Goal: Task Accomplishment & Management: Manage account settings

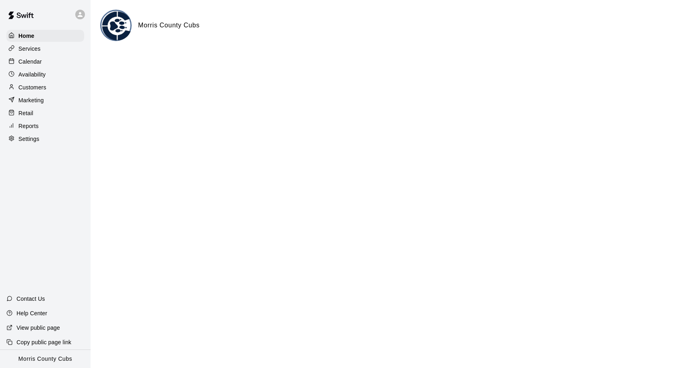
click at [84, 16] on div at bounding box center [80, 15] width 10 height 10
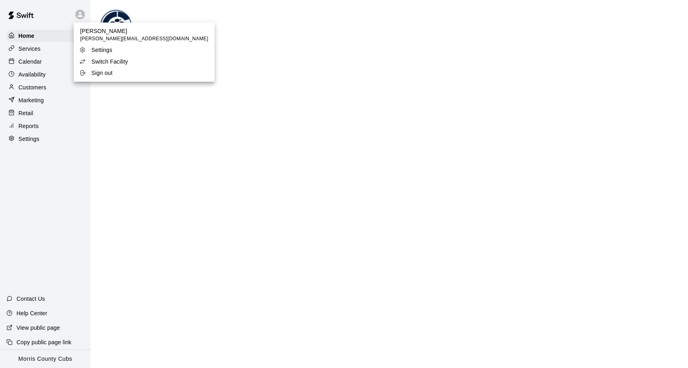
click at [167, 30] on div at bounding box center [344, 184] width 688 height 368
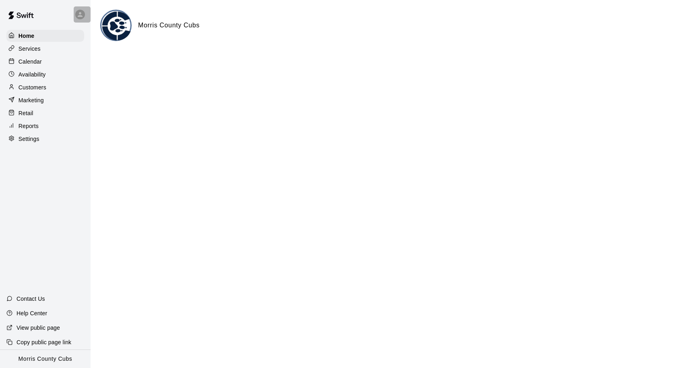
click at [82, 15] on icon at bounding box center [80, 14] width 5 height 5
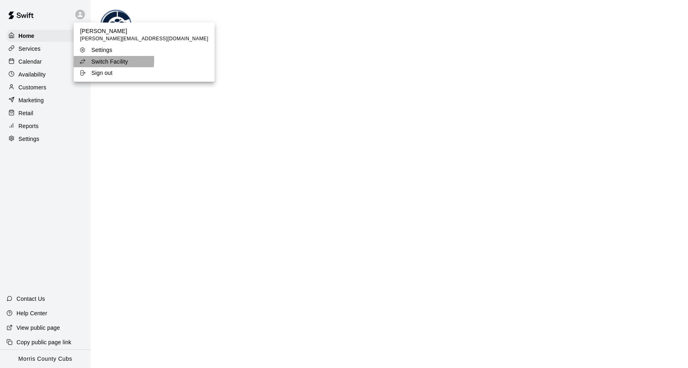
click at [97, 60] on p "Switch Facility" at bounding box center [109, 62] width 37 height 8
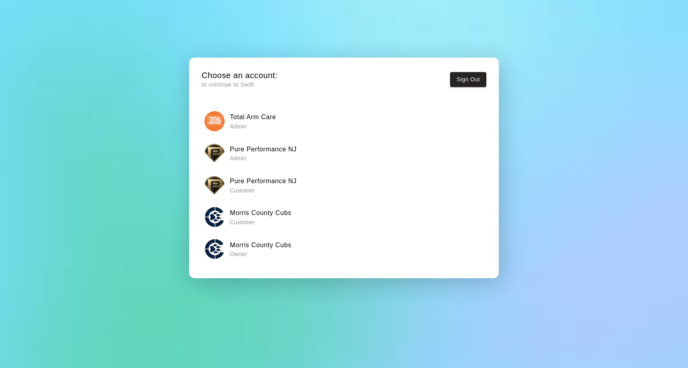
click at [268, 161] on div "Pure Performance NJ Admin" at bounding box center [343, 153] width 279 height 20
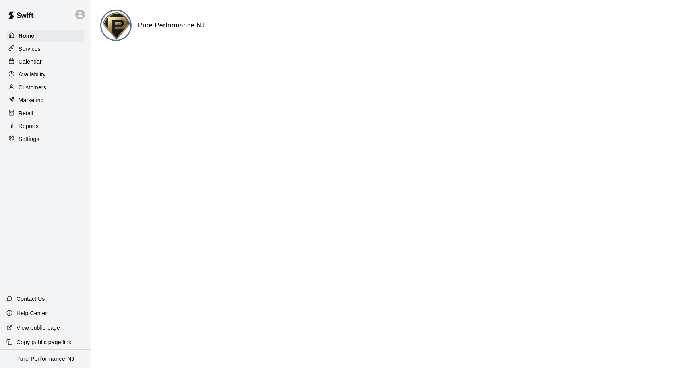
click at [45, 72] on p "Availability" at bounding box center [32, 74] width 27 height 8
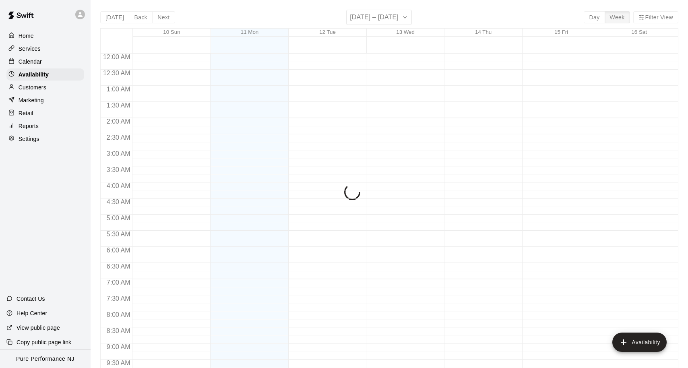
scroll to position [450, 0]
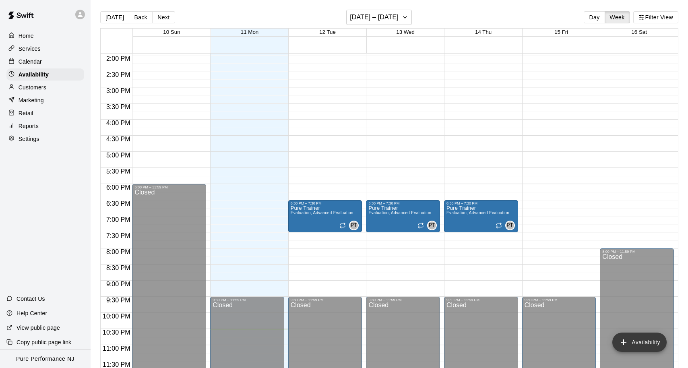
click at [630, 340] on button "Availability" at bounding box center [639, 341] width 54 height 19
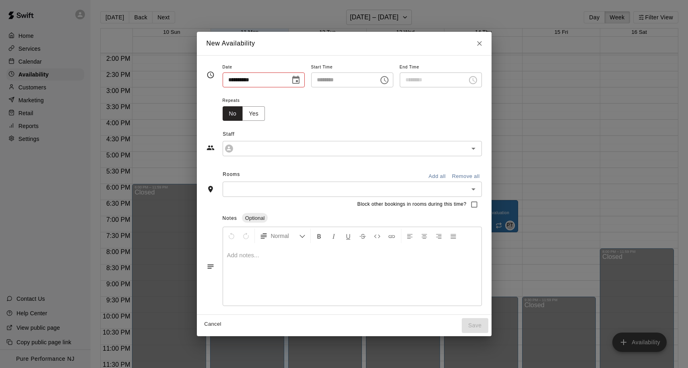
type input "**********"
type input "********"
click at [387, 83] on icon "Choose time, selected time is 10:00 PM" at bounding box center [385, 80] width 10 height 10
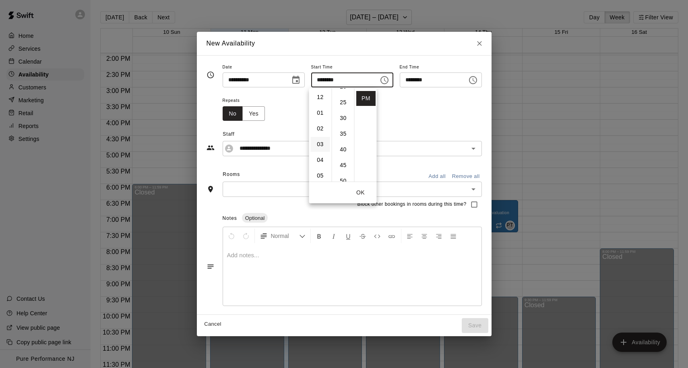
scroll to position [0, 0]
click at [324, 144] on li "03" at bounding box center [320, 144] width 19 height 15
type input "********"
click at [477, 84] on icon "Choose time, selected time is 10:30 PM" at bounding box center [473, 80] width 8 height 8
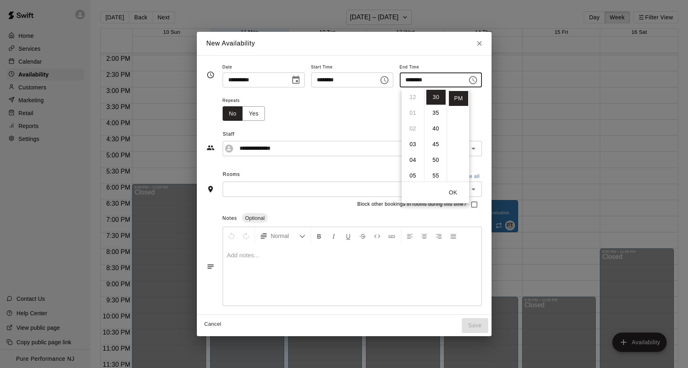
scroll to position [0, 0]
click at [415, 152] on li "06" at bounding box center [412, 150] width 19 height 15
type input "********"
click at [454, 192] on button "OK" at bounding box center [453, 192] width 26 height 15
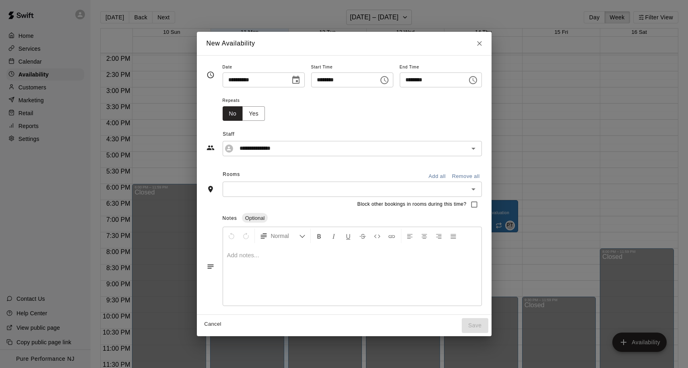
scroll to position [57, 0]
click at [304, 190] on input "text" at bounding box center [345, 189] width 241 height 10
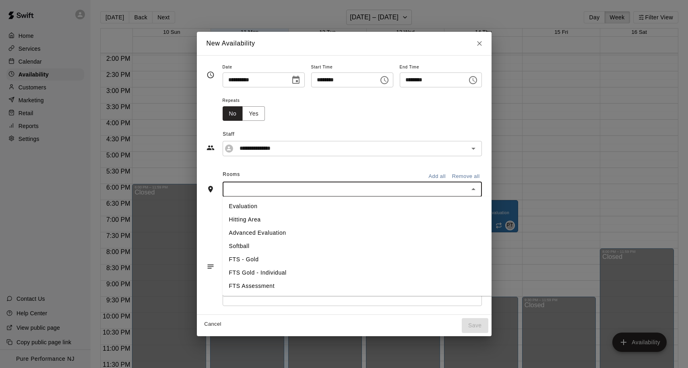
click at [276, 210] on li "Evaluation" at bounding box center [358, 206] width 271 height 13
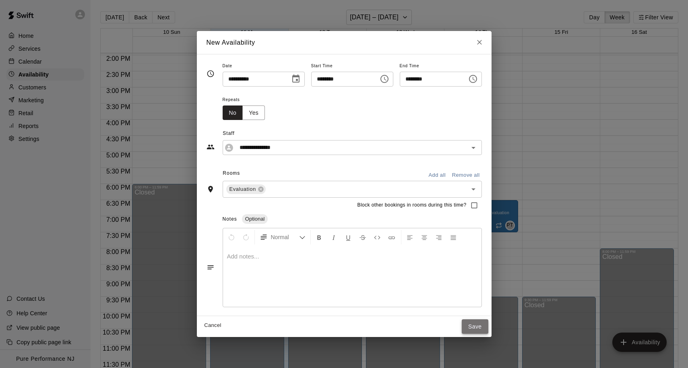
click at [471, 324] on button "Save" at bounding box center [475, 326] width 27 height 15
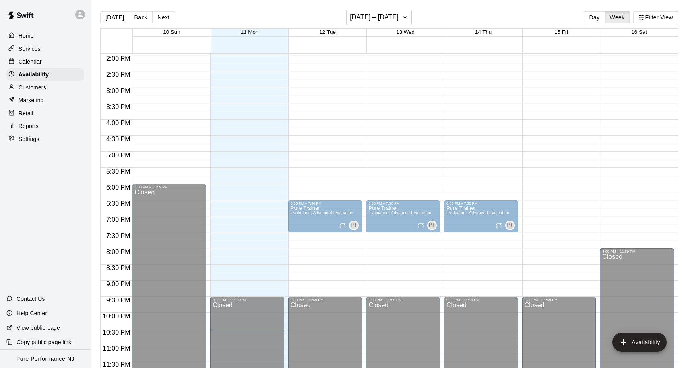
click at [270, 171] on div "[PERSON_NAME] Evaluation PZ" at bounding box center [247, 277] width 69 height 368
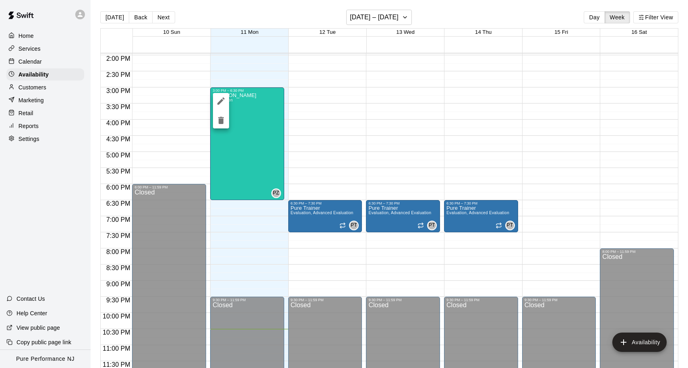
click at [221, 123] on icon "delete" at bounding box center [221, 120] width 6 height 7
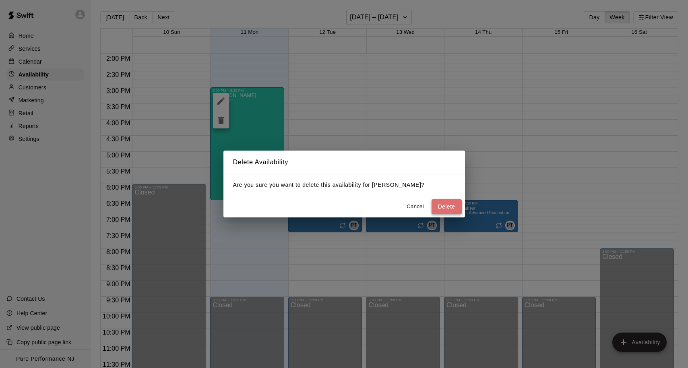
click at [446, 206] on button "Delete" at bounding box center [446, 206] width 30 height 15
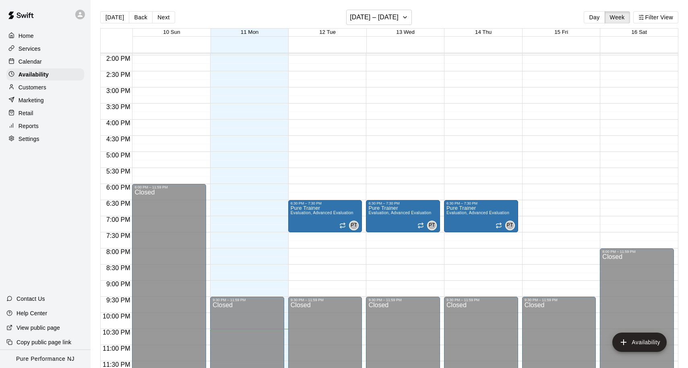
click at [28, 50] on p "Services" at bounding box center [30, 49] width 22 height 8
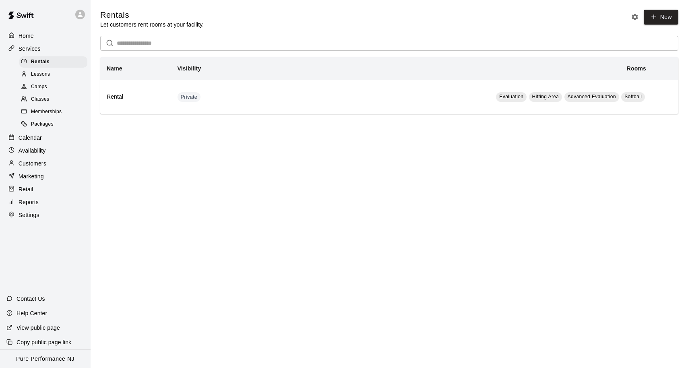
click at [46, 72] on span "Lessons" at bounding box center [40, 74] width 19 height 8
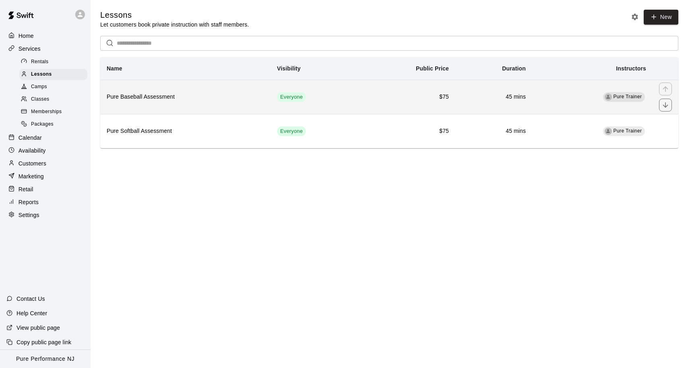
click at [167, 103] on th "Pure Baseball Assessment" at bounding box center [185, 97] width 170 height 34
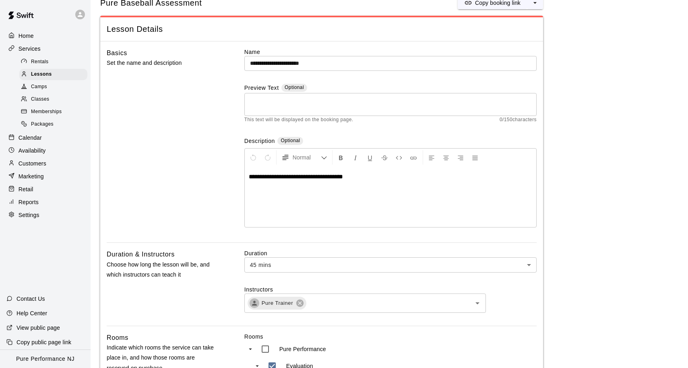
scroll to position [29, 0]
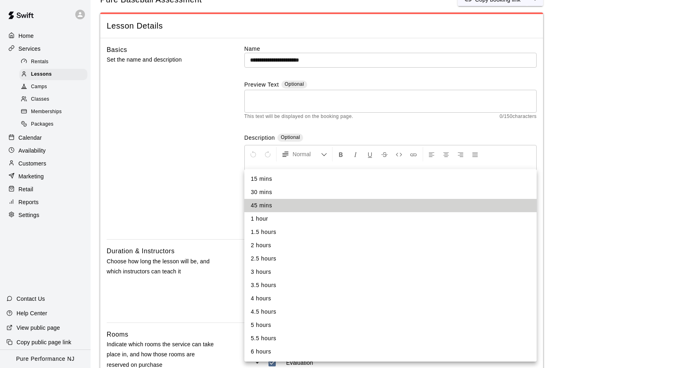
click at [227, 240] on div at bounding box center [344, 184] width 688 height 368
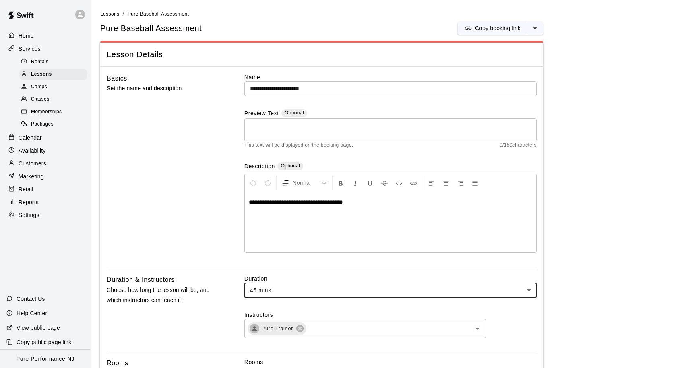
scroll to position [0, 0]
click at [45, 76] on span "Lessons" at bounding box center [41, 74] width 21 height 8
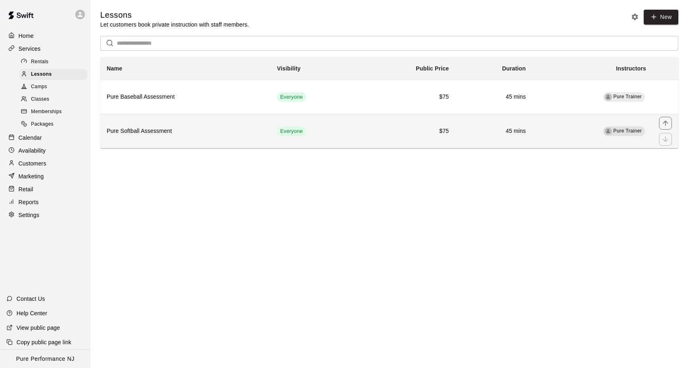
click at [126, 127] on h6 "Pure Softball Assessment" at bounding box center [185, 131] width 157 height 9
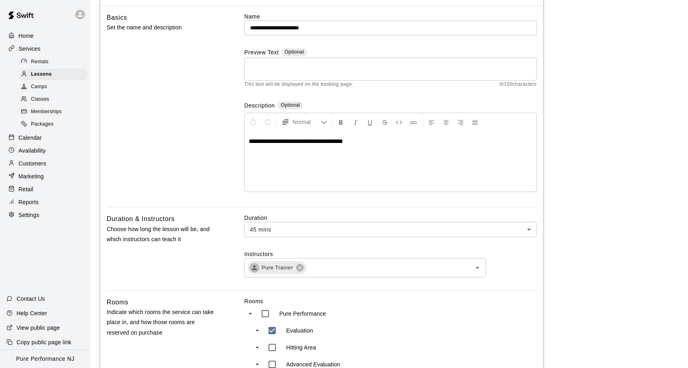
scroll to position [65, 0]
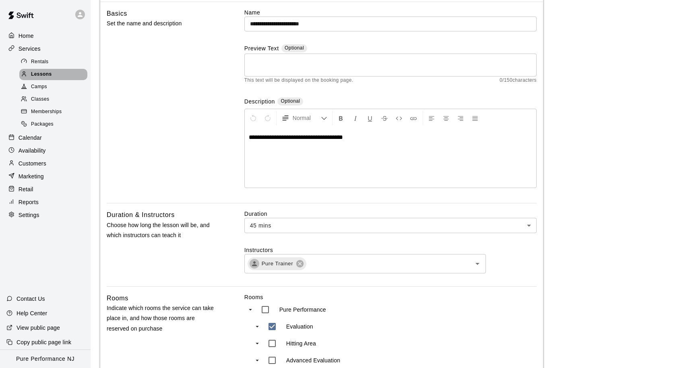
click at [37, 71] on span "Lessons" at bounding box center [41, 74] width 21 height 8
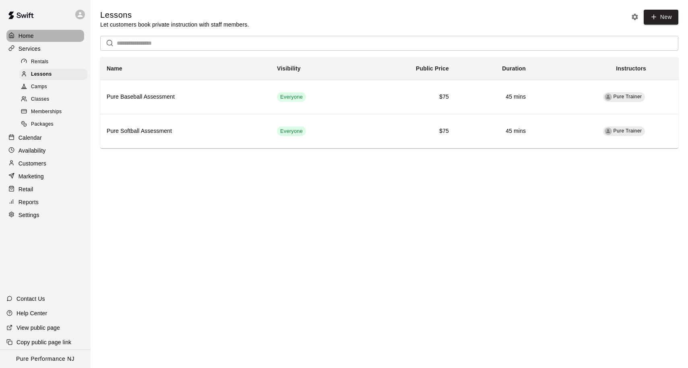
click at [31, 37] on p "Home" at bounding box center [26, 36] width 15 height 8
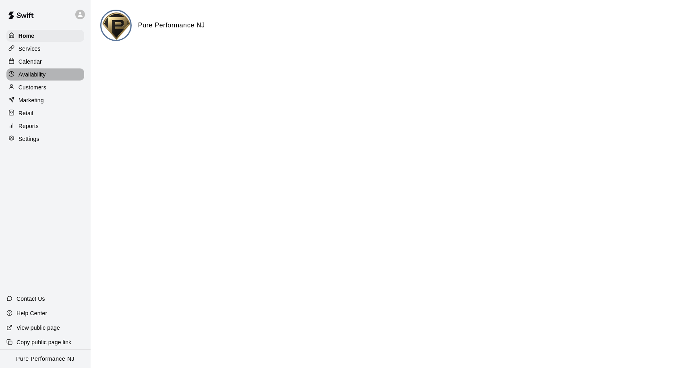
click at [33, 75] on p "Availability" at bounding box center [32, 74] width 27 height 8
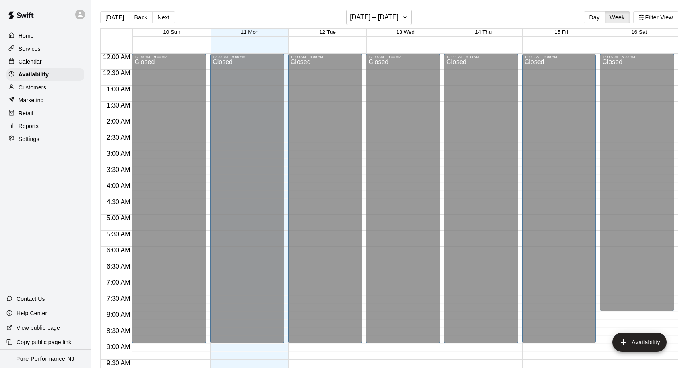
scroll to position [450, 0]
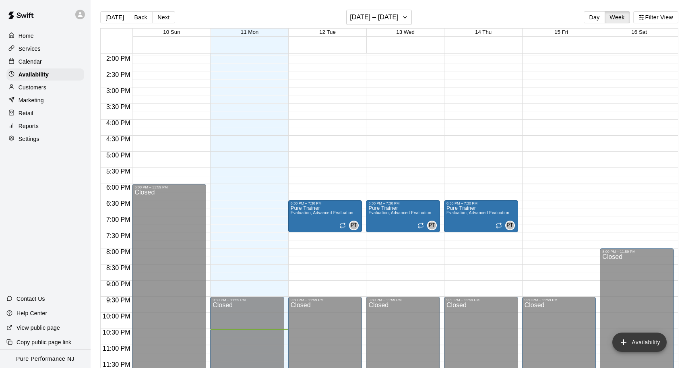
click at [622, 334] on button "Availability" at bounding box center [639, 341] width 54 height 19
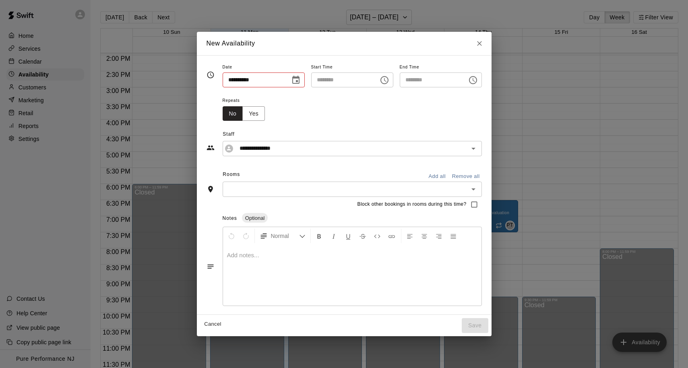
type input "**********"
type input "********"
click at [483, 42] on icon "Close" at bounding box center [479, 43] width 8 height 8
type input "**********"
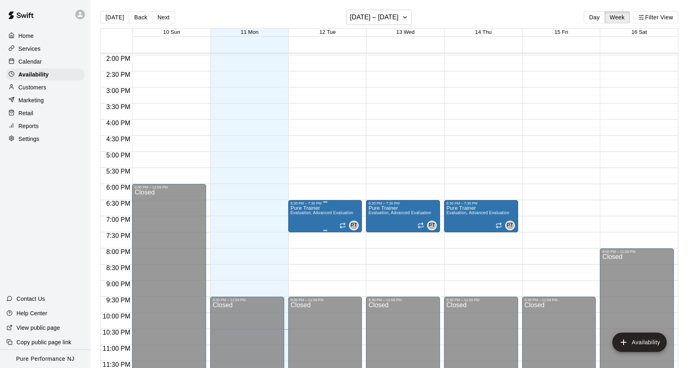
click at [300, 232] on icon "delete" at bounding box center [299, 232] width 6 height 7
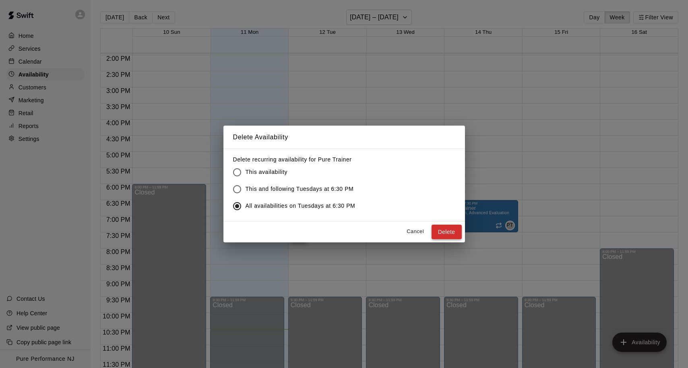
click at [453, 233] on button "Delete" at bounding box center [446, 232] width 30 height 15
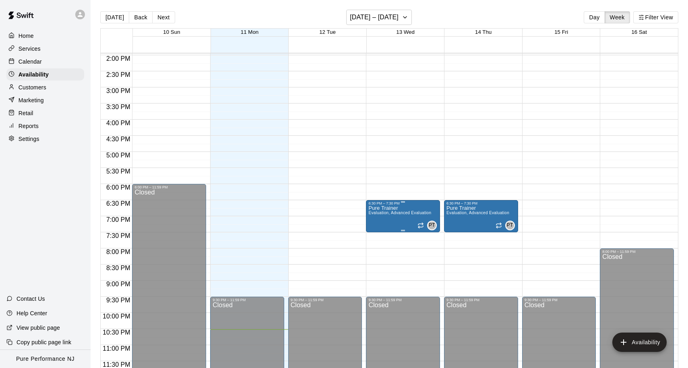
click at [378, 232] on icon "delete" at bounding box center [377, 232] width 6 height 7
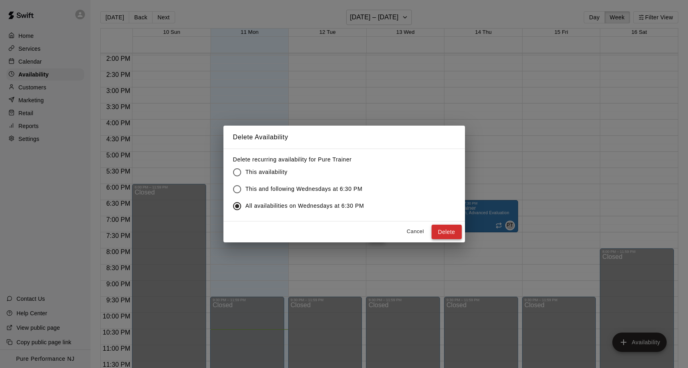
click at [436, 231] on button "Delete" at bounding box center [446, 232] width 30 height 15
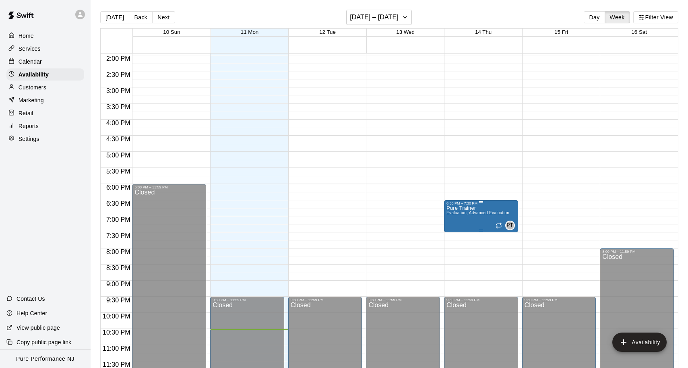
click at [452, 230] on icon "delete" at bounding box center [455, 232] width 6 height 7
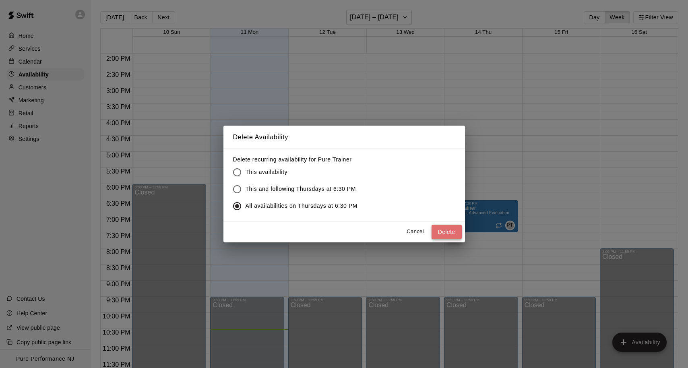
click at [444, 229] on button "Delete" at bounding box center [446, 232] width 30 height 15
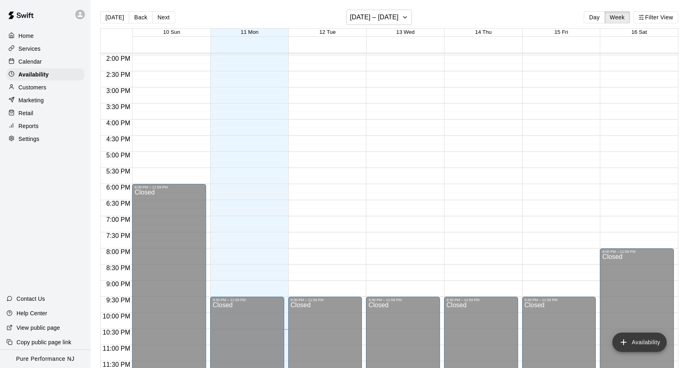
click at [625, 343] on icon "add" at bounding box center [624, 342] width 6 height 6
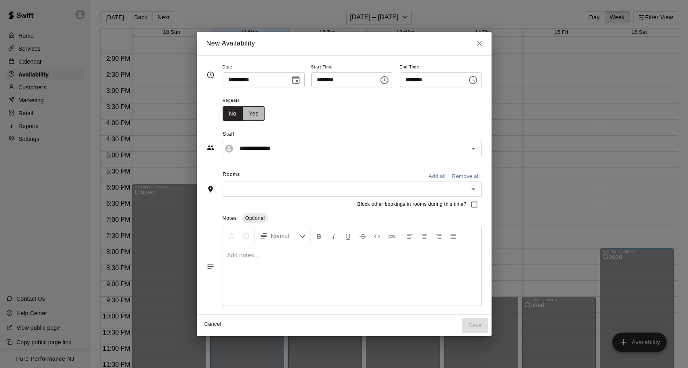
click at [254, 116] on button "Yes" at bounding box center [253, 113] width 23 height 15
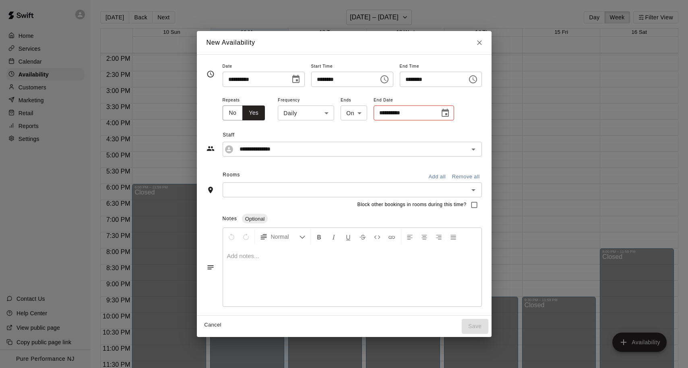
click at [294, 82] on icon "Choose date, selected date is Aug 11, 2025" at bounding box center [296, 79] width 10 height 10
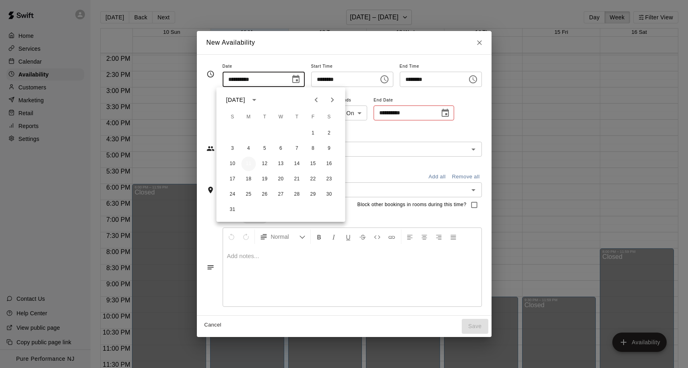
click at [249, 159] on button "11" at bounding box center [248, 164] width 14 height 14
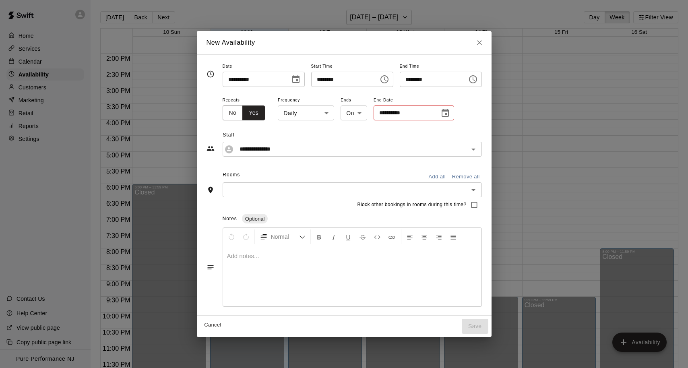
click at [384, 82] on icon "Choose time, selected time is 10:00 PM" at bounding box center [385, 79] width 10 height 10
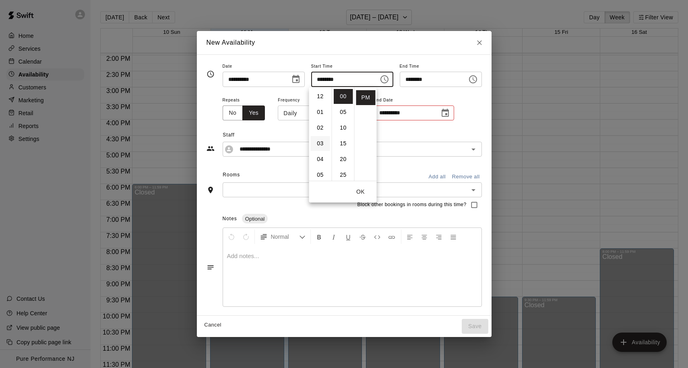
scroll to position [0, 0]
click at [320, 140] on li "03" at bounding box center [320, 143] width 19 height 15
type input "********"
click at [478, 80] on icon "Choose time, selected time is 10:30 PM" at bounding box center [473, 79] width 10 height 10
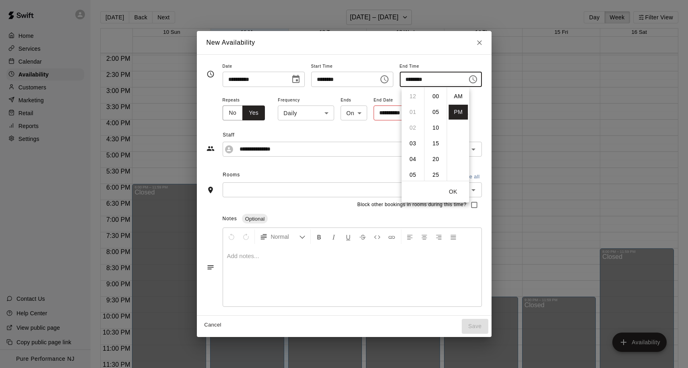
scroll to position [14, 0]
click at [415, 151] on li "06" at bounding box center [412, 148] width 19 height 15
type input "********"
click at [456, 191] on button "OK" at bounding box center [453, 191] width 26 height 15
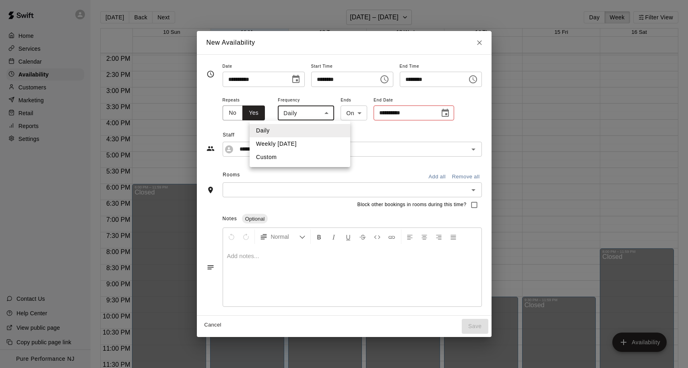
click at [308, 116] on body "Home Services Calendar Availability Customers Marketing Retail Reports Settings…" at bounding box center [344, 190] width 688 height 381
click at [342, 115] on div at bounding box center [344, 184] width 688 height 368
click at [317, 118] on body "Home Services Calendar Availability Customers Marketing Retail Reports Settings…" at bounding box center [344, 190] width 688 height 381
click at [294, 154] on li "Custom" at bounding box center [300, 157] width 101 height 13
type input "******"
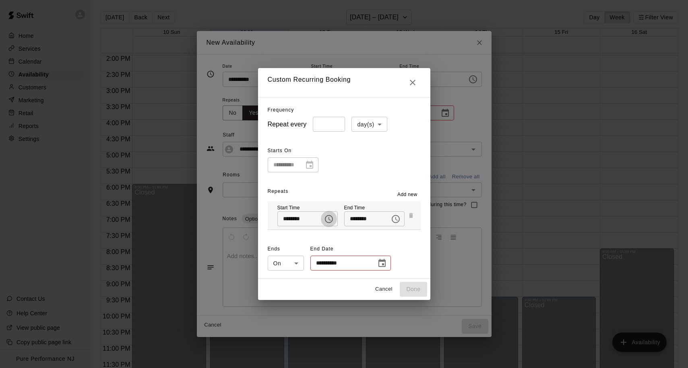
click at [330, 220] on icon "Choose time, selected time is 10:00 PM" at bounding box center [329, 219] width 10 height 10
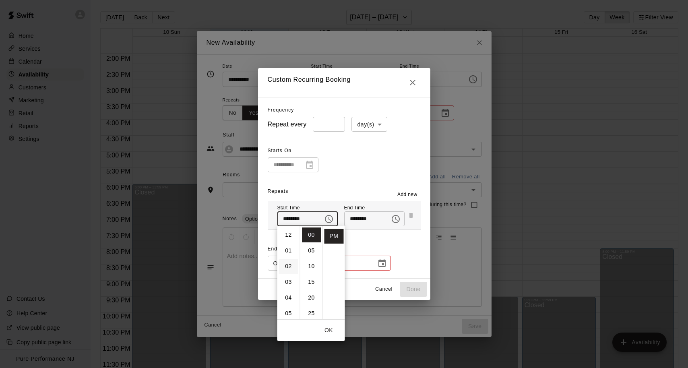
scroll to position [0, 0]
click at [288, 278] on li "03" at bounding box center [288, 281] width 19 height 15
type input "********"
click at [383, 214] on input "********" at bounding box center [364, 218] width 40 height 15
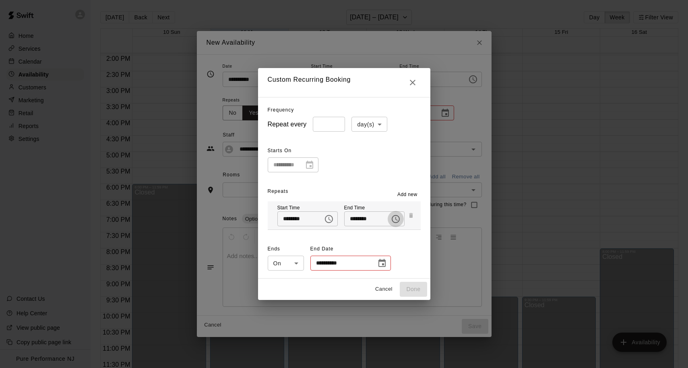
click at [395, 220] on icon "Choose time, selected time is 10:30 PM" at bounding box center [396, 219] width 10 height 10
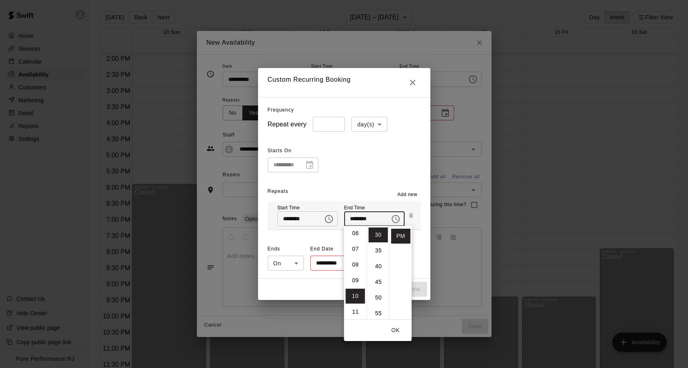
scroll to position [49, 0]
click at [356, 279] on li "06" at bounding box center [355, 280] width 19 height 15
type input "********"
click at [399, 331] on button "OK" at bounding box center [396, 330] width 26 height 15
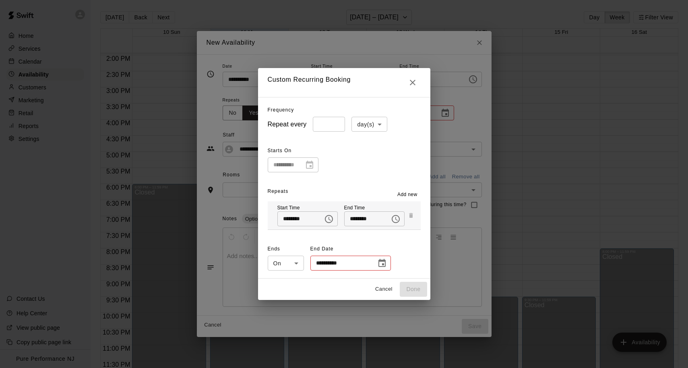
click at [384, 264] on icon "Choose date" at bounding box center [382, 263] width 10 height 10
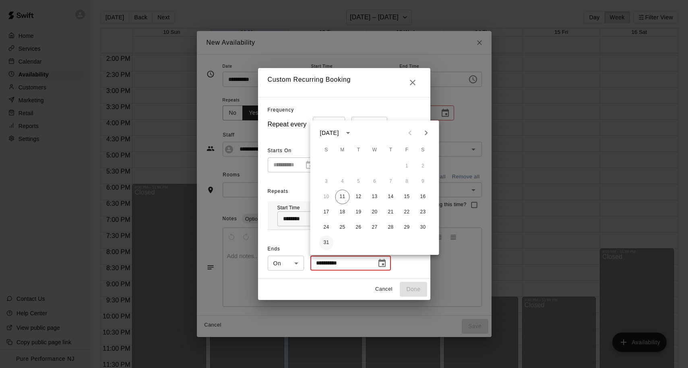
click at [325, 241] on button "31" at bounding box center [326, 242] width 14 height 14
type input "**********"
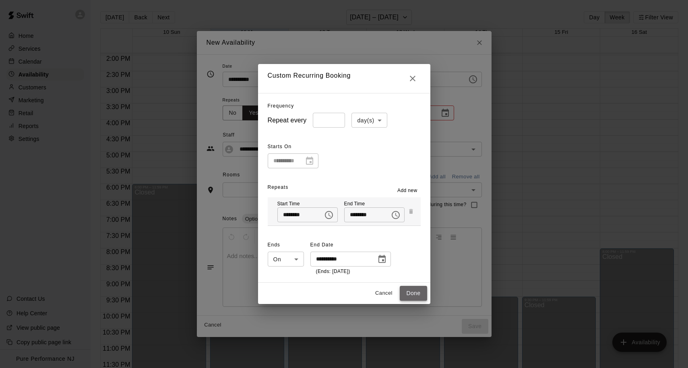
click at [404, 291] on button "Done" at bounding box center [413, 293] width 27 height 15
type input "*****"
type input "**********"
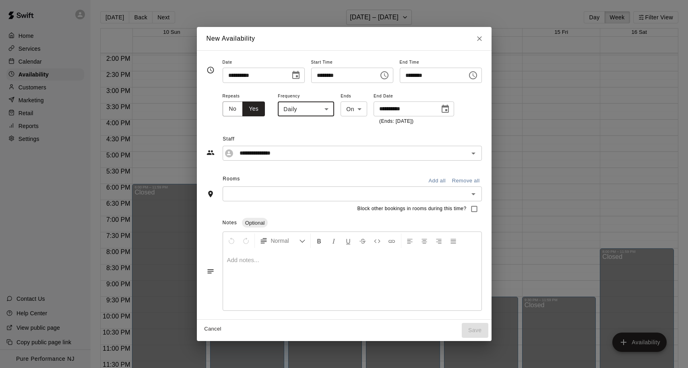
click at [297, 194] on input "text" at bounding box center [345, 194] width 241 height 10
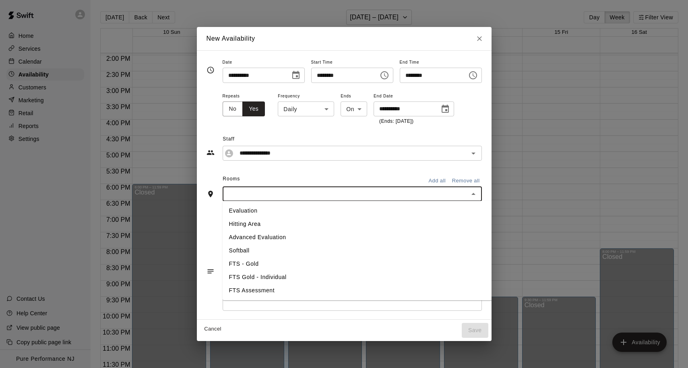
click at [293, 208] on li "Evaluation" at bounding box center [358, 210] width 271 height 13
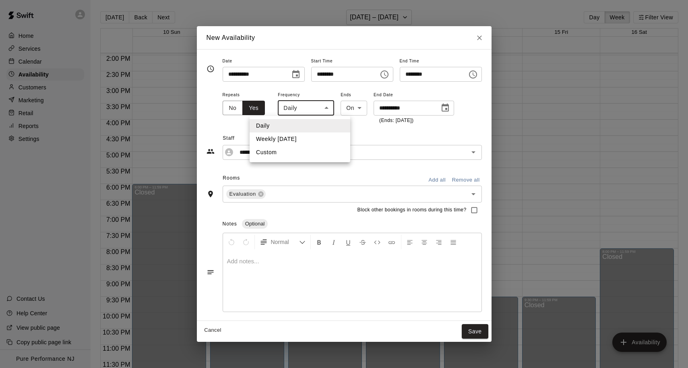
click at [299, 107] on body "Home Services Calendar Availability Customers Marketing Retail Reports Settings…" at bounding box center [344, 190] width 688 height 381
click at [289, 149] on li "Custom" at bounding box center [300, 152] width 101 height 13
type input "******"
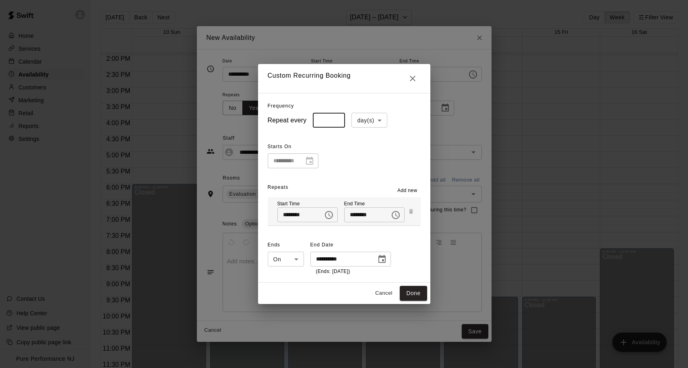
click at [337, 121] on input "*" at bounding box center [329, 120] width 32 height 15
type input "*"
click at [338, 124] on input "*" at bounding box center [329, 120] width 32 height 15
click at [373, 121] on body "Home Services Calendar Availability Customers Marketing Retail Reports Settings…" at bounding box center [344, 190] width 688 height 381
click at [376, 156] on li "week(s)" at bounding box center [369, 151] width 35 height 13
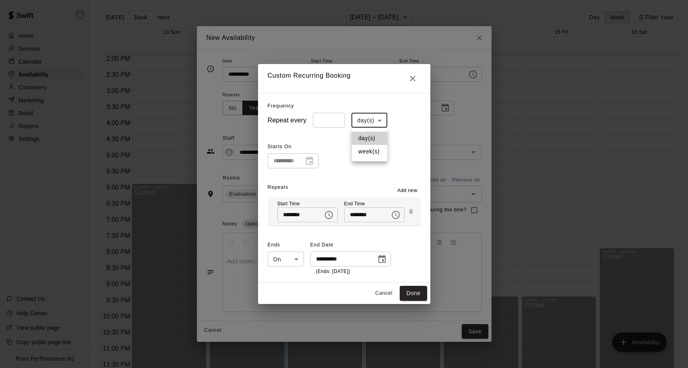
type input "******"
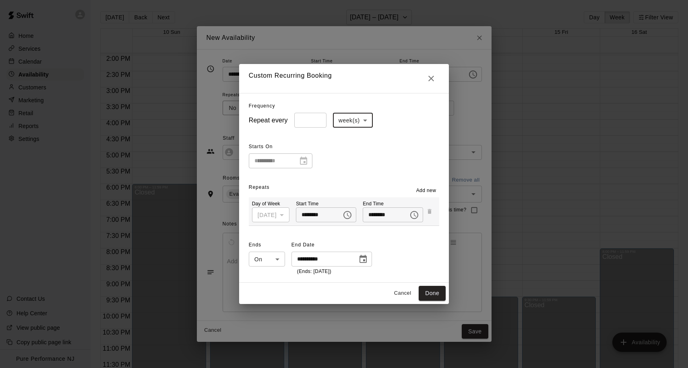
click at [275, 214] on div "[DATE]" at bounding box center [270, 214] width 37 height 15
click at [289, 219] on div "[DATE]" at bounding box center [270, 214] width 37 height 15
click at [359, 258] on icon "Choose date, selected date is Aug 31, 2025" at bounding box center [363, 259] width 10 height 10
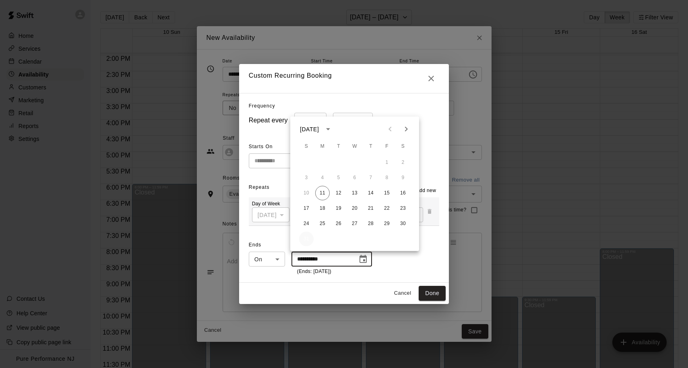
click at [309, 237] on button "31" at bounding box center [306, 239] width 14 height 14
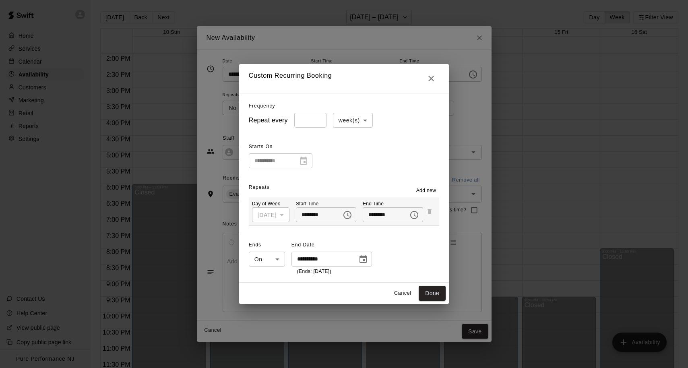
click at [423, 192] on span "Add new" at bounding box center [426, 191] width 20 height 8
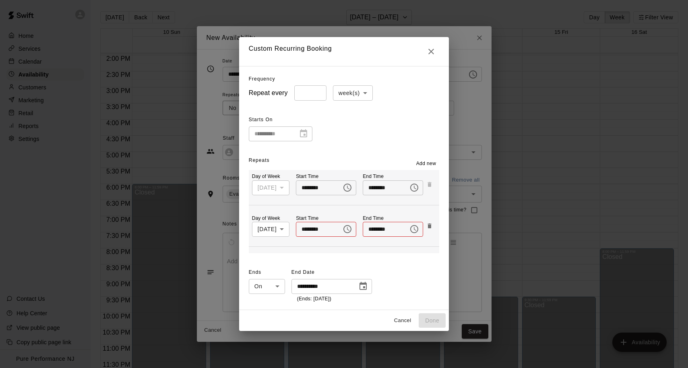
click at [279, 229] on body "Home Services Calendar Availability Customers Marketing Retail Reports Settings…" at bounding box center [344, 190] width 688 height 381
click at [271, 260] on li "[DATE]" at bounding box center [268, 259] width 40 height 13
type input "*"
click at [351, 228] on icon "Choose time" at bounding box center [348, 229] width 10 height 10
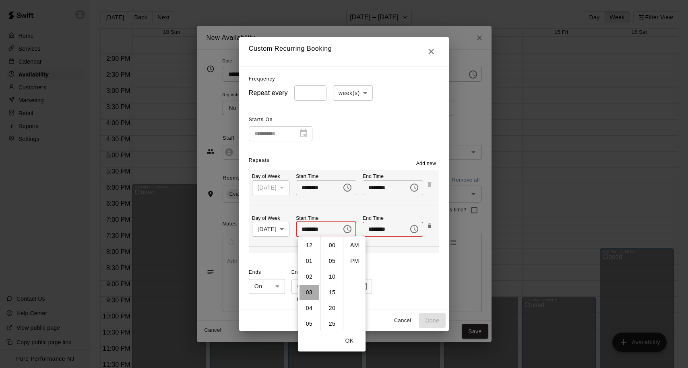
click at [308, 294] on li "03" at bounding box center [308, 292] width 19 height 15
click at [351, 258] on li "PM" at bounding box center [354, 261] width 19 height 15
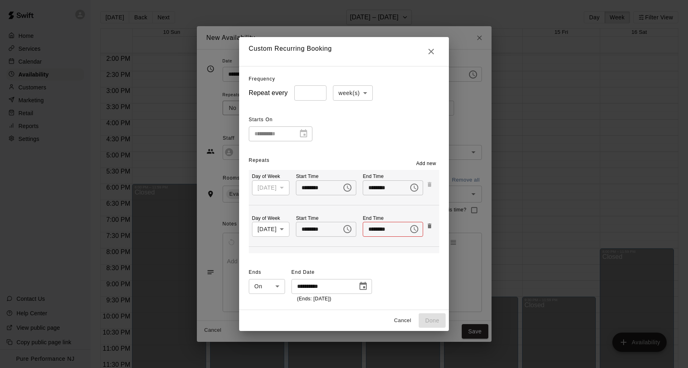
type input "********"
click at [419, 228] on icon "Choose time" at bounding box center [414, 229] width 10 height 10
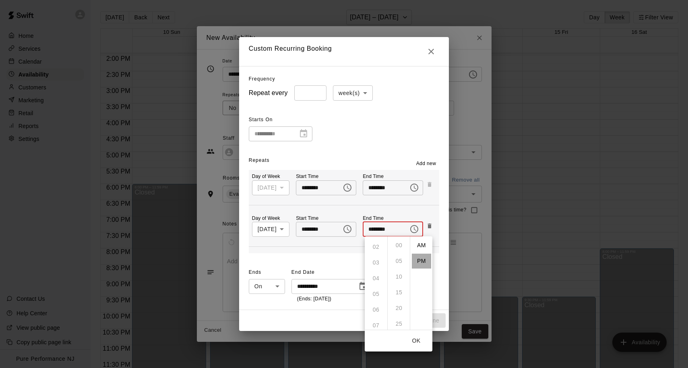
click at [419, 263] on li "PM" at bounding box center [421, 261] width 19 height 15
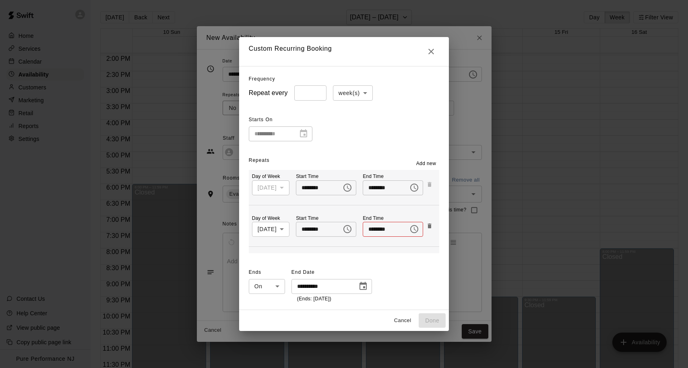
click at [414, 231] on icon "Choose time, selected time is 12:00 PM" at bounding box center [414, 229] width 8 height 8
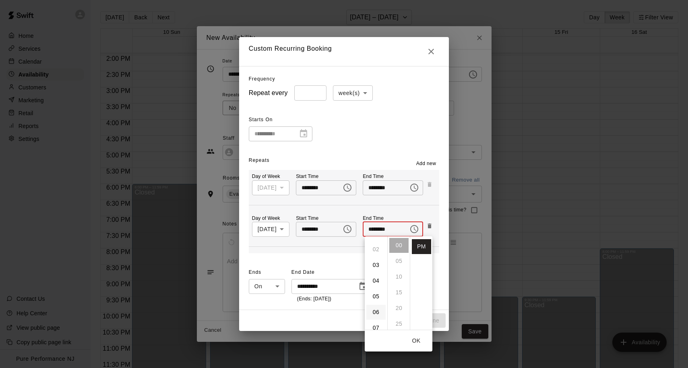
click at [376, 312] on li "06" at bounding box center [375, 312] width 19 height 15
click at [397, 316] on li "30" at bounding box center [398, 318] width 19 height 15
type input "********"
click at [433, 271] on div "**********" at bounding box center [344, 284] width 190 height 37
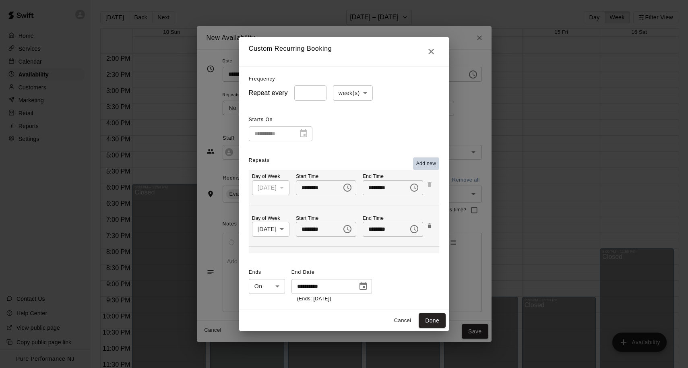
click at [421, 164] on span "Add new" at bounding box center [426, 164] width 20 height 8
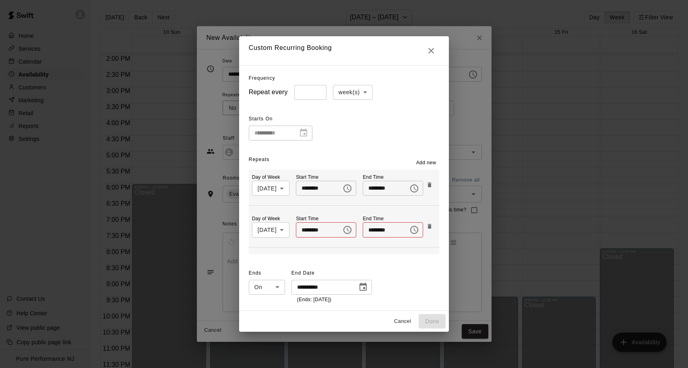
scroll to position [40, 0]
click at [283, 229] on body "Home Services Calendar Availability Customers Marketing Retail Reports Settings…" at bounding box center [344, 190] width 688 height 381
click at [273, 272] on li "[DATE]" at bounding box center [268, 273] width 40 height 13
type input "*"
click at [352, 231] on icon "Choose time" at bounding box center [348, 230] width 10 height 10
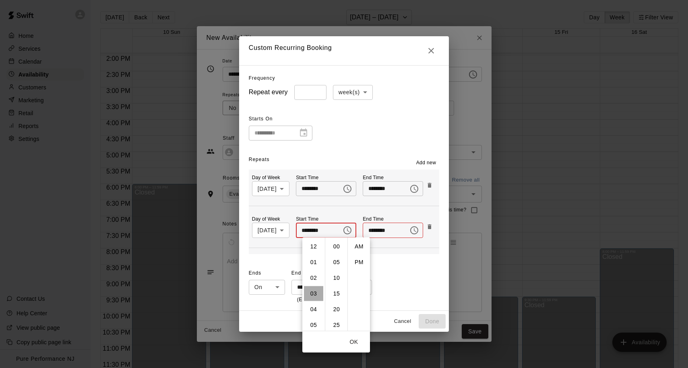
click at [313, 291] on li "03" at bounding box center [313, 293] width 19 height 15
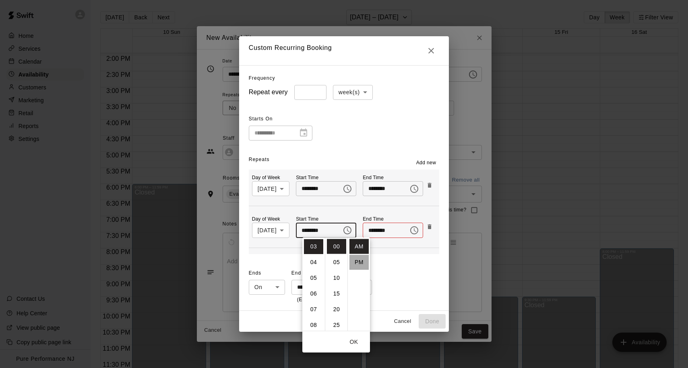
click at [353, 258] on li "PM" at bounding box center [358, 262] width 19 height 15
type input "********"
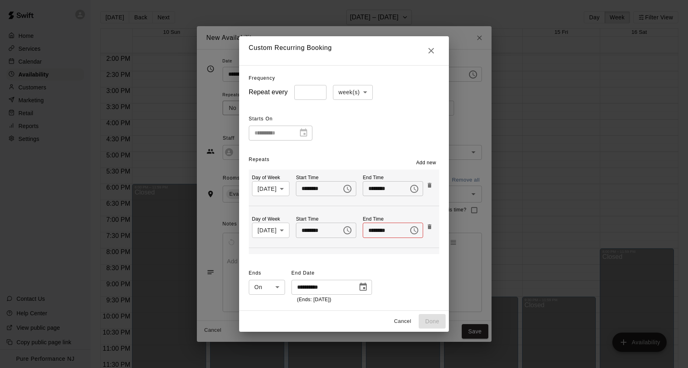
click at [419, 232] on icon "Choose time" at bounding box center [414, 230] width 10 height 10
click at [426, 261] on li "PM" at bounding box center [425, 262] width 19 height 15
click at [419, 230] on icon "Choose time, selected time is 12:00 PM" at bounding box center [414, 230] width 10 height 10
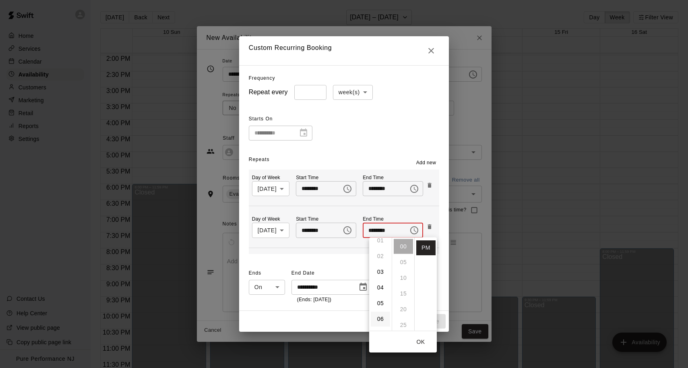
click at [379, 315] on li "06" at bounding box center [380, 319] width 19 height 15
click at [407, 318] on li "30" at bounding box center [403, 317] width 19 height 15
type input "********"
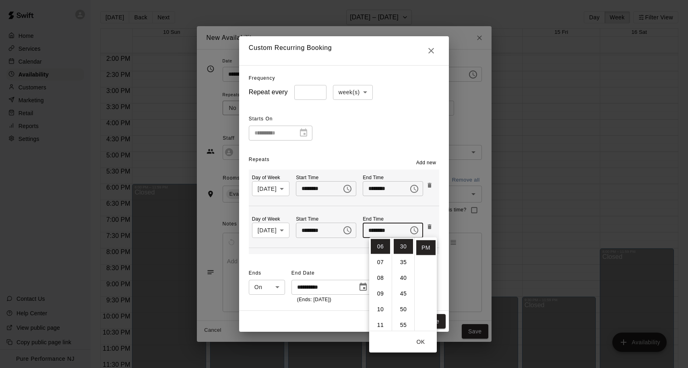
click at [438, 277] on div "**********" at bounding box center [344, 285] width 190 height 37
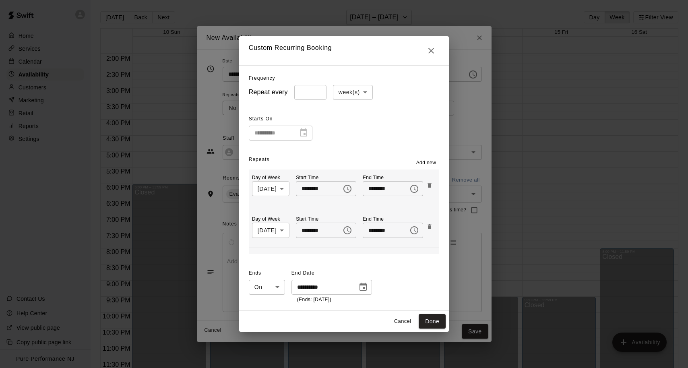
click at [431, 161] on span "Add new" at bounding box center [426, 163] width 20 height 8
click at [279, 228] on body "Home Services Calendar Availability Customers Marketing Retail Reports Settings…" at bounding box center [344, 190] width 688 height 381
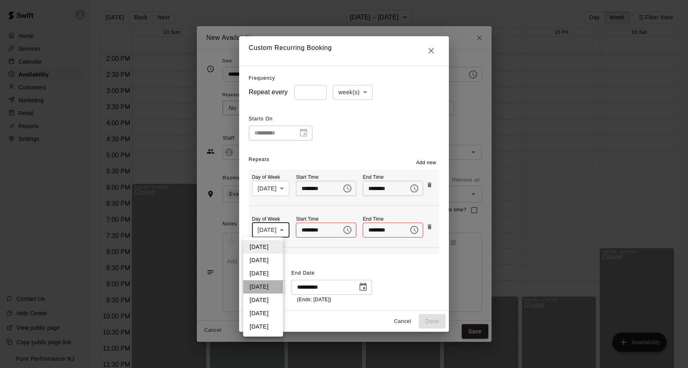
click at [265, 285] on li "[DATE]" at bounding box center [263, 286] width 40 height 13
type input "*"
click at [352, 228] on icon "Choose time" at bounding box center [348, 230] width 10 height 10
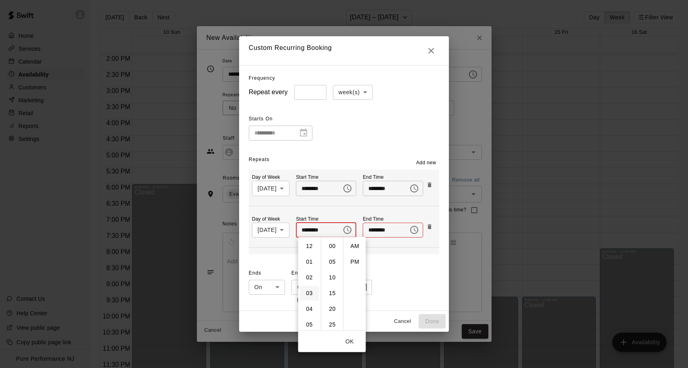
click at [308, 291] on li "03" at bounding box center [309, 293] width 19 height 15
click at [356, 258] on li "PM" at bounding box center [354, 261] width 19 height 15
type input "********"
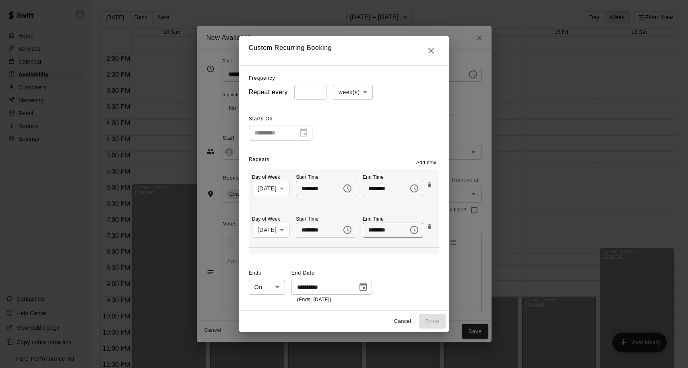
scroll to position [14, 0]
click at [422, 230] on button "Choose time" at bounding box center [414, 230] width 16 height 16
click at [422, 263] on li "PM" at bounding box center [423, 261] width 19 height 15
click at [417, 230] on icon "Choose time, selected time is 12:00 PM" at bounding box center [414, 230] width 10 height 10
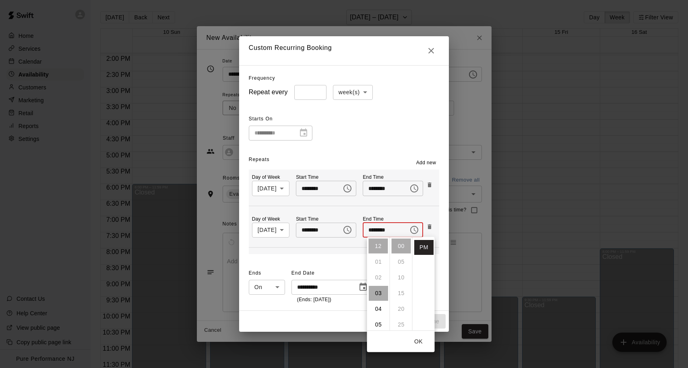
click at [376, 293] on li "03" at bounding box center [378, 293] width 19 height 15
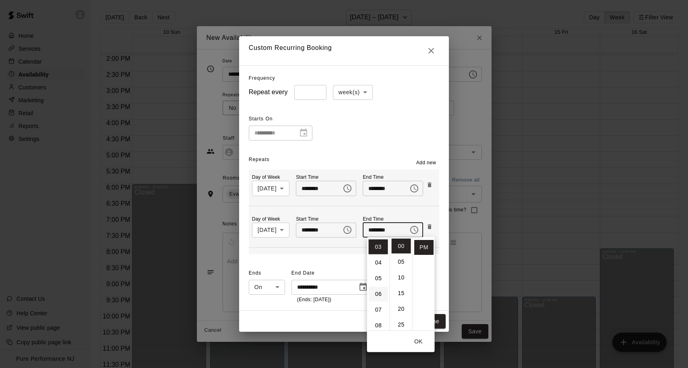
scroll to position [47, 0]
click at [378, 295] on li "06" at bounding box center [378, 293] width 19 height 15
click at [403, 319] on li "30" at bounding box center [401, 321] width 19 height 15
type input "********"
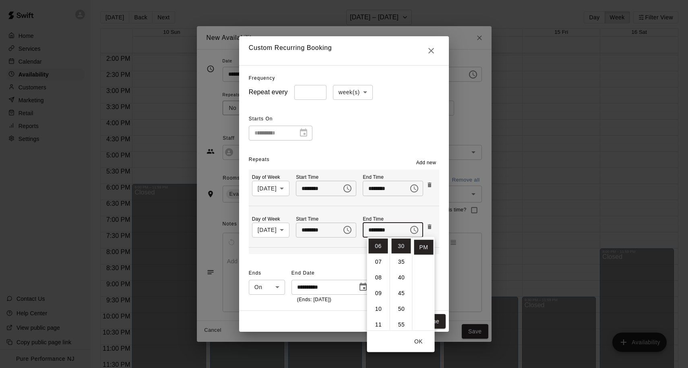
click at [419, 340] on button "OK" at bounding box center [419, 341] width 26 height 15
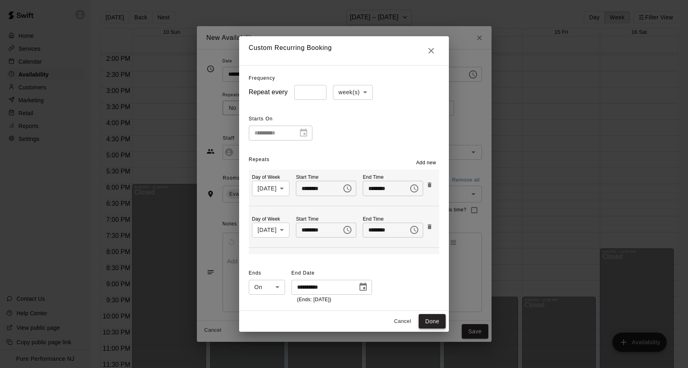
click at [431, 322] on button "Done" at bounding box center [432, 321] width 27 height 15
type input "**********"
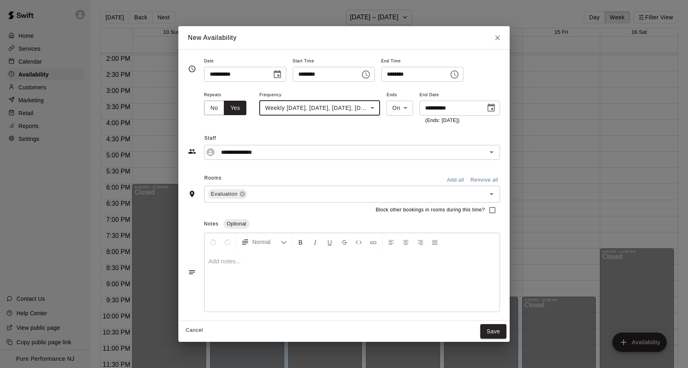
click at [265, 272] on div at bounding box center [351, 281] width 295 height 60
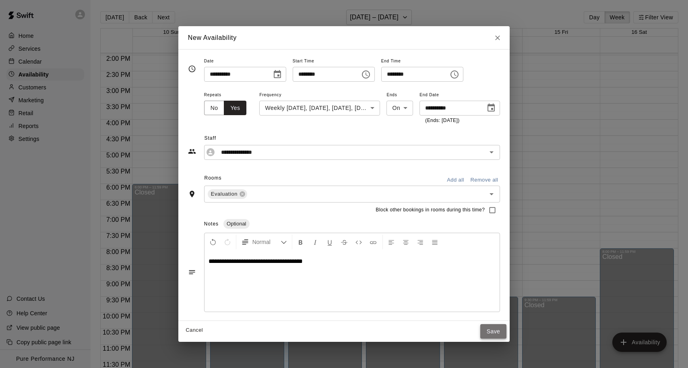
click at [493, 332] on button "Save" at bounding box center [493, 331] width 27 height 15
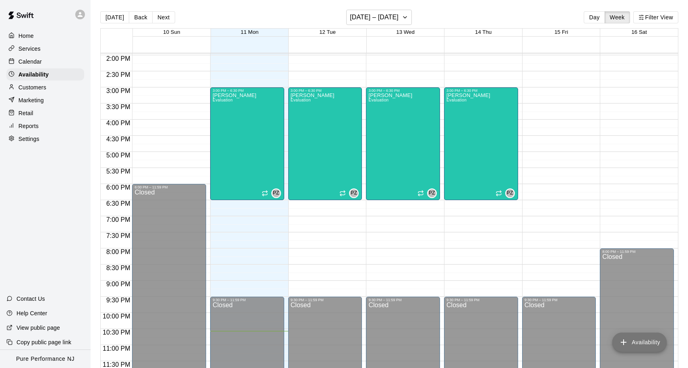
click at [635, 340] on button "Availability" at bounding box center [639, 341] width 54 height 19
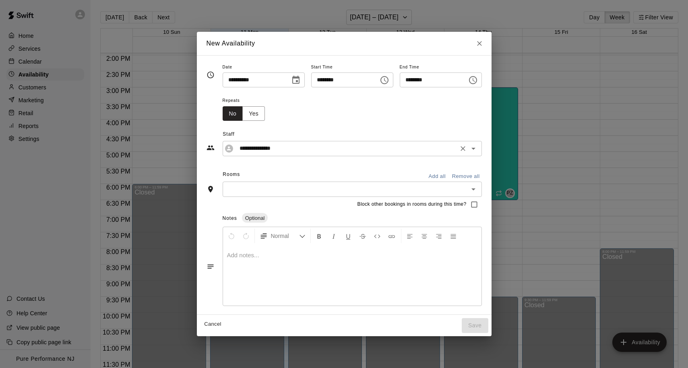
click at [296, 154] on div "**********" at bounding box center [352, 148] width 259 height 15
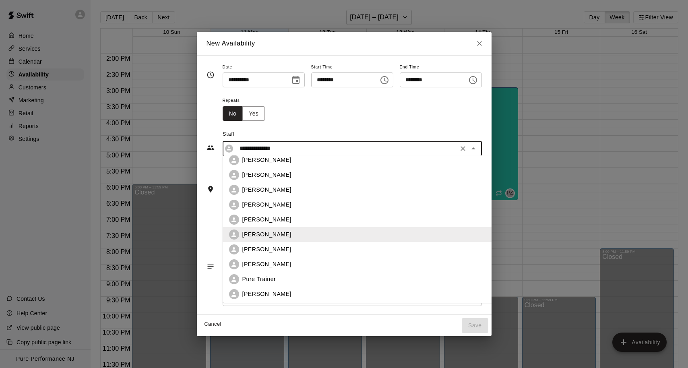
scroll to position [4, 0]
click at [274, 213] on li "[PERSON_NAME]" at bounding box center [358, 206] width 271 height 15
type input "**********"
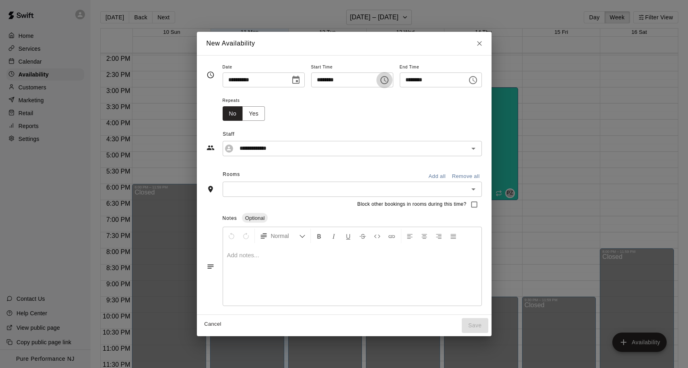
click at [382, 82] on icon "Choose time, selected time is 10:00 PM" at bounding box center [384, 80] width 8 height 8
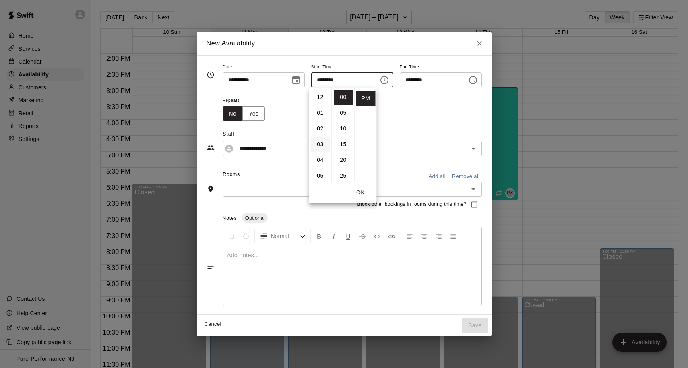
scroll to position [0, 0]
click at [320, 141] on li "03" at bounding box center [320, 144] width 19 height 15
type input "********"
click at [361, 192] on button "OK" at bounding box center [361, 192] width 26 height 15
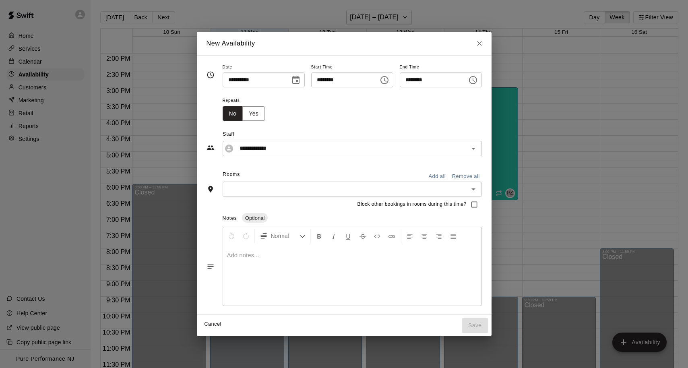
click at [477, 80] on icon "Choose time, selected time is 10:30 PM" at bounding box center [473, 80] width 10 height 10
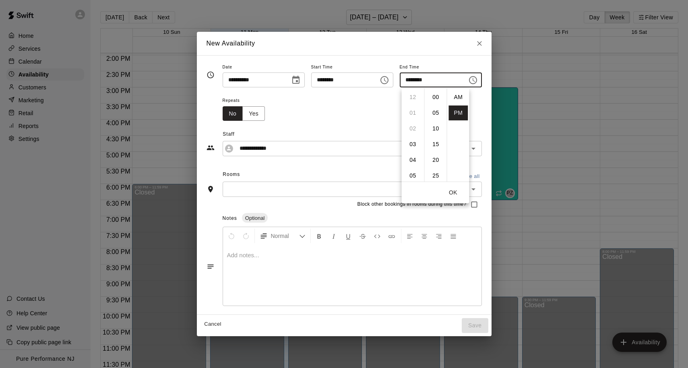
scroll to position [14, 0]
click at [414, 125] on li "06" at bounding box center [412, 126] width 19 height 15
type input "********"
click at [456, 193] on button "OK" at bounding box center [453, 192] width 26 height 15
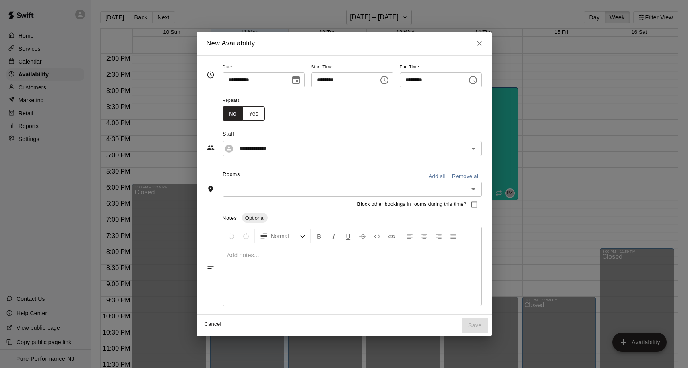
click at [254, 115] on button "Yes" at bounding box center [253, 113] width 23 height 15
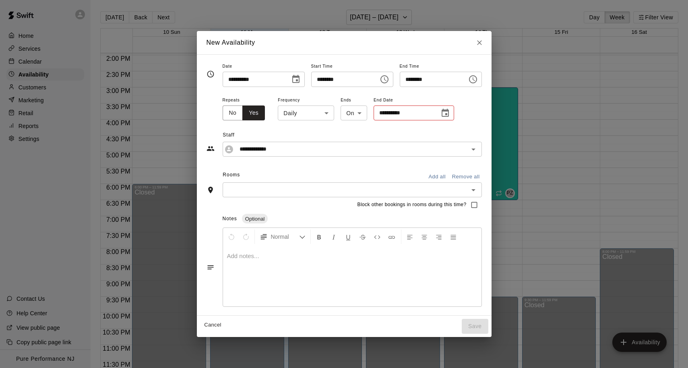
click at [301, 109] on body "Home Services Calendar Availability Customers Marketing Retail Reports Settings…" at bounding box center [344, 190] width 688 height 381
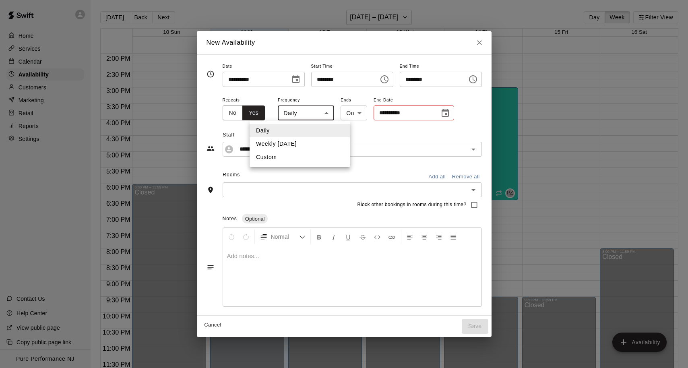
click at [303, 155] on li "Custom" at bounding box center [300, 157] width 101 height 13
type input "******"
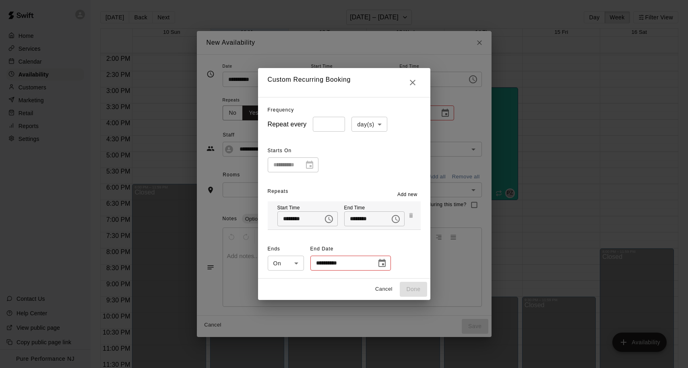
click at [381, 264] on icon "Choose date" at bounding box center [382, 263] width 10 height 10
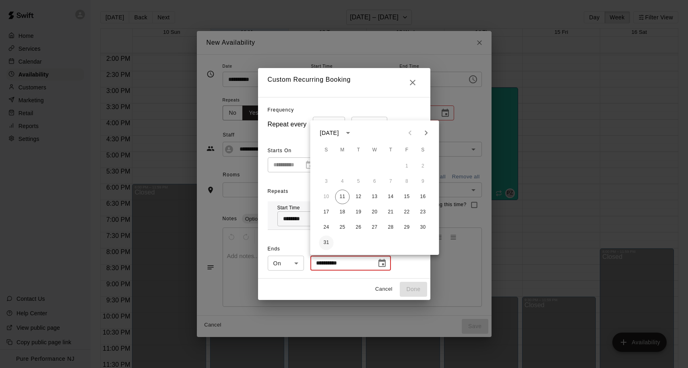
click at [327, 240] on button "31" at bounding box center [326, 242] width 14 height 14
type input "**********"
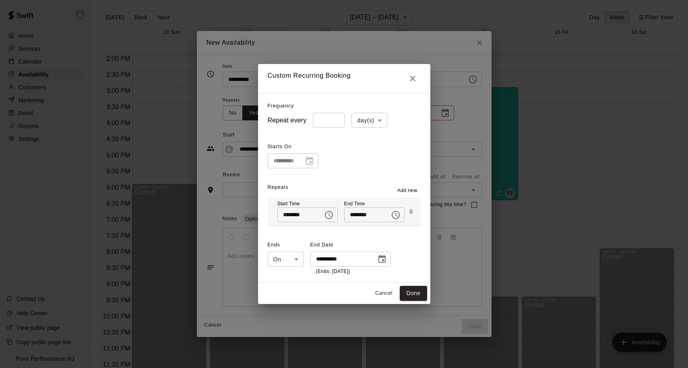
click at [365, 124] on body "Home Services Calendar Availability Customers Marketing Retail Reports Settings…" at bounding box center [344, 190] width 688 height 381
click at [368, 151] on li "week(s)" at bounding box center [369, 151] width 35 height 13
type input "******"
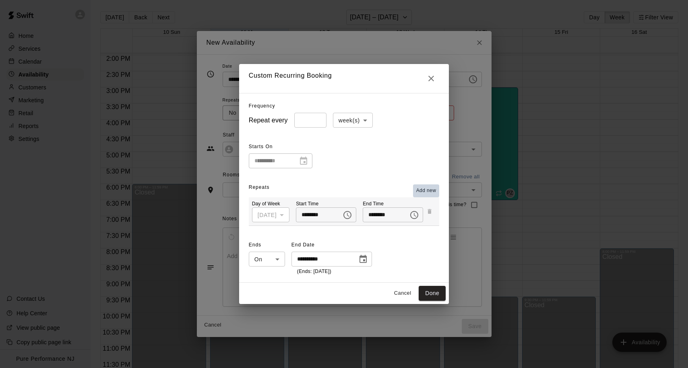
click at [421, 189] on span "Add new" at bounding box center [426, 191] width 20 height 8
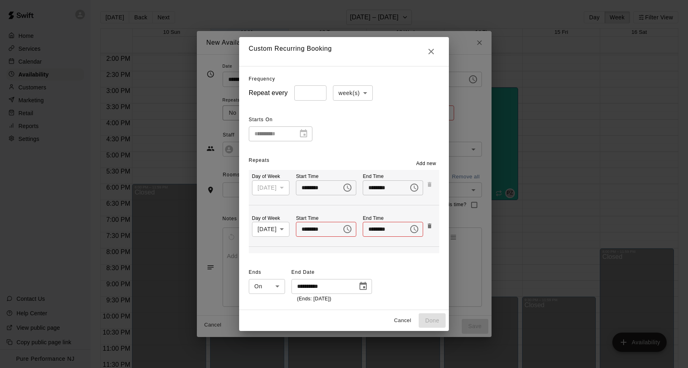
click at [421, 163] on span "Add new" at bounding box center [426, 164] width 20 height 8
click at [422, 161] on span "Add new" at bounding box center [426, 163] width 20 height 8
click at [283, 227] on body "Home Services Calendar Availability Customers Marketing Retail Reports Settings…" at bounding box center [344, 190] width 688 height 381
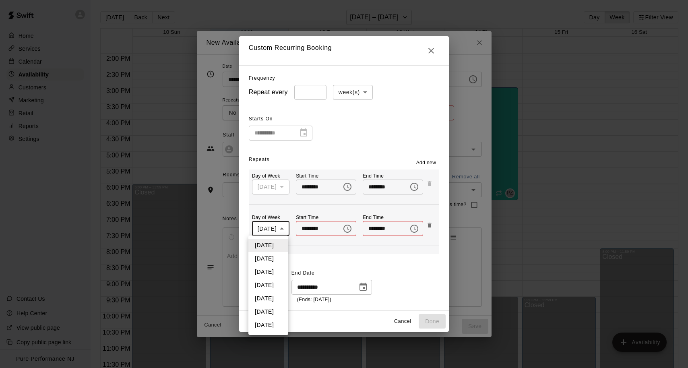
click at [274, 257] on li "[DATE]" at bounding box center [268, 258] width 40 height 13
type input "*"
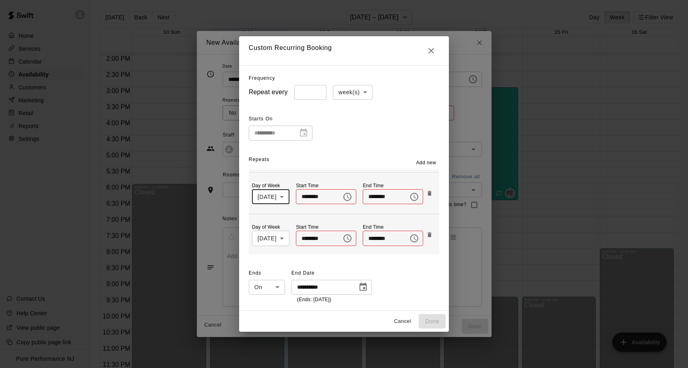
scroll to position [34, 0]
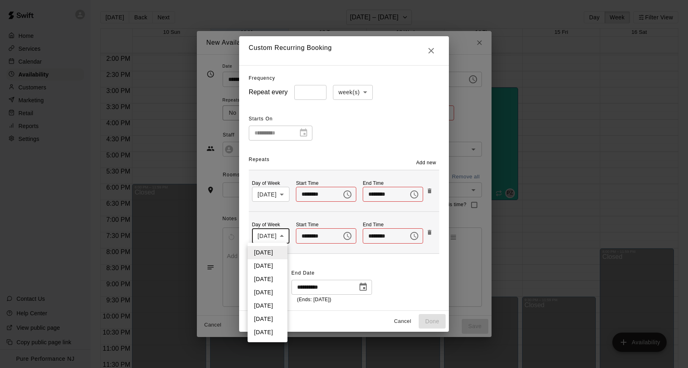
click at [281, 231] on body "Home Services Calendar Availability Customers Marketing Retail Reports Settings…" at bounding box center [344, 190] width 688 height 381
click at [276, 279] on li "[DATE]" at bounding box center [268, 278] width 40 height 13
type input "*"
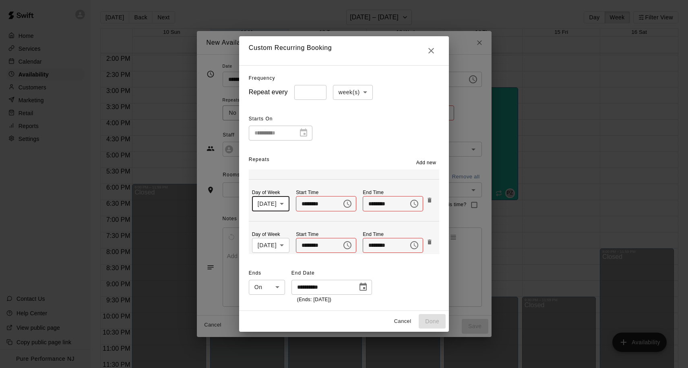
scroll to position [72, 0]
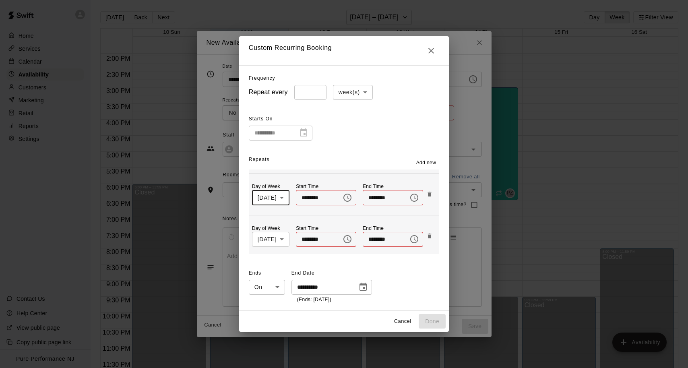
click at [279, 241] on body "Home Services Calendar Availability Customers Marketing Retail Reports Settings…" at bounding box center [344, 190] width 688 height 381
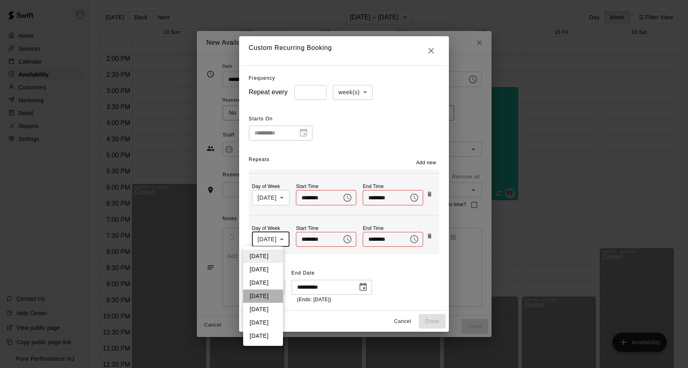
click at [269, 294] on li "[DATE]" at bounding box center [263, 295] width 40 height 13
type input "*"
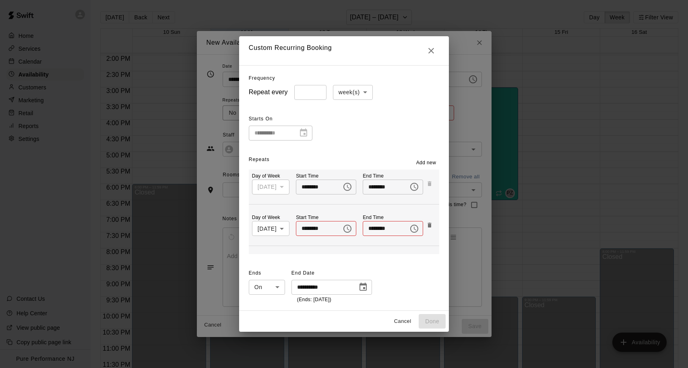
scroll to position [0, 0]
click at [349, 228] on icon "Choose time" at bounding box center [348, 229] width 10 height 10
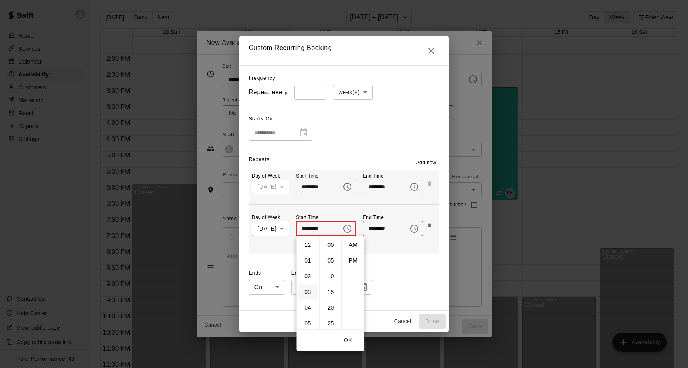
click at [309, 288] on li "03" at bounding box center [307, 292] width 19 height 15
click at [353, 256] on li "PM" at bounding box center [353, 260] width 19 height 15
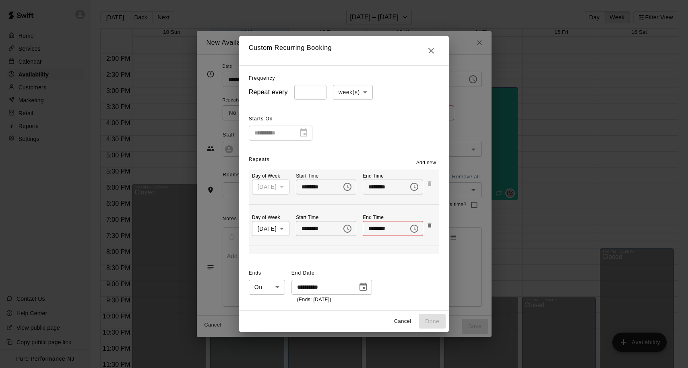
type input "********"
click at [417, 228] on icon "Choose time" at bounding box center [414, 229] width 10 height 10
click at [421, 260] on li "PM" at bounding box center [422, 260] width 19 height 15
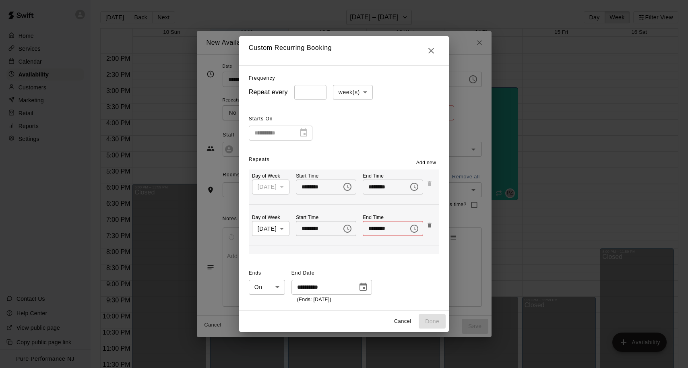
scroll to position [14, 0]
click at [414, 231] on icon "Choose time, selected time is 12:00 PM" at bounding box center [414, 229] width 10 height 10
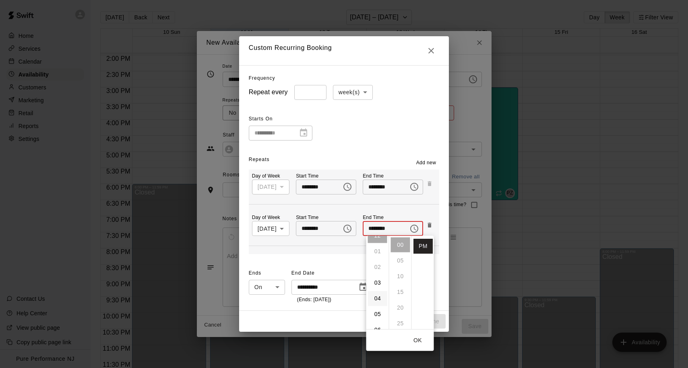
scroll to position [12, 0]
click at [378, 324] on li "06" at bounding box center [377, 327] width 19 height 15
click at [400, 322] on li "30" at bounding box center [400, 319] width 19 height 15
type input "********"
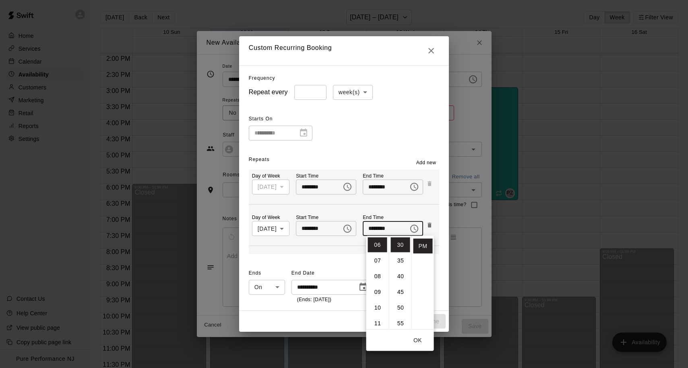
click at [414, 340] on button "OK" at bounding box center [418, 340] width 26 height 15
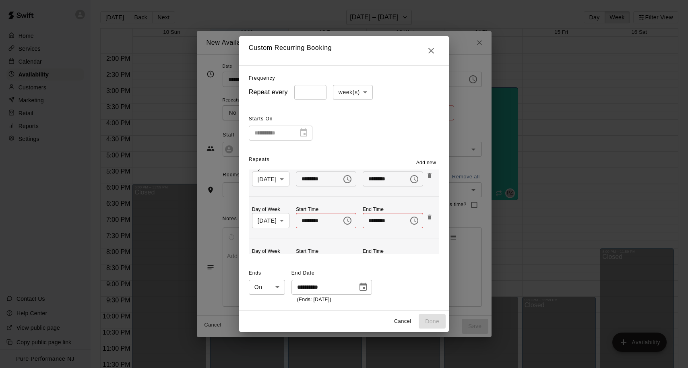
scroll to position [60, 0]
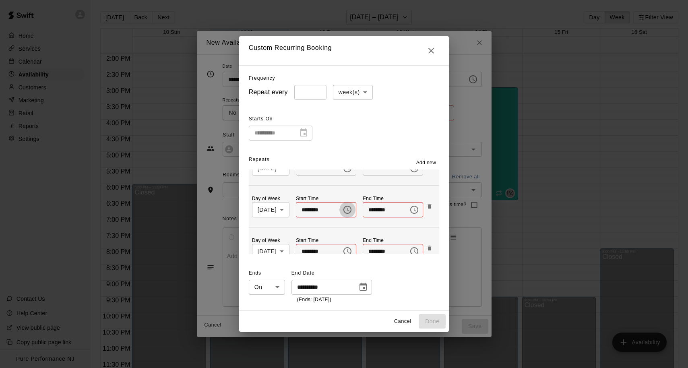
click at [352, 209] on icon "Choose time" at bounding box center [348, 210] width 10 height 10
click at [316, 272] on li "03" at bounding box center [313, 273] width 19 height 15
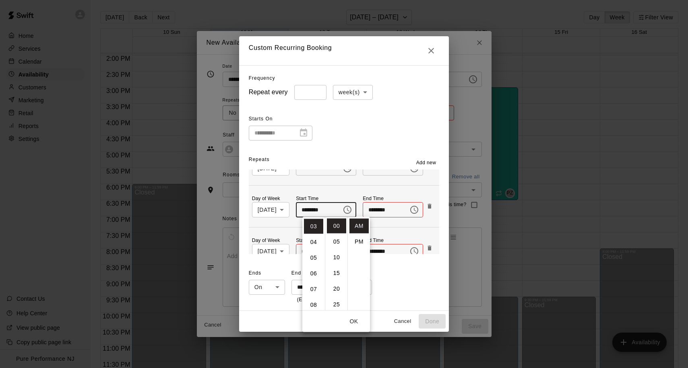
scroll to position [47, 0]
click at [357, 240] on li "PM" at bounding box center [358, 241] width 19 height 15
type input "********"
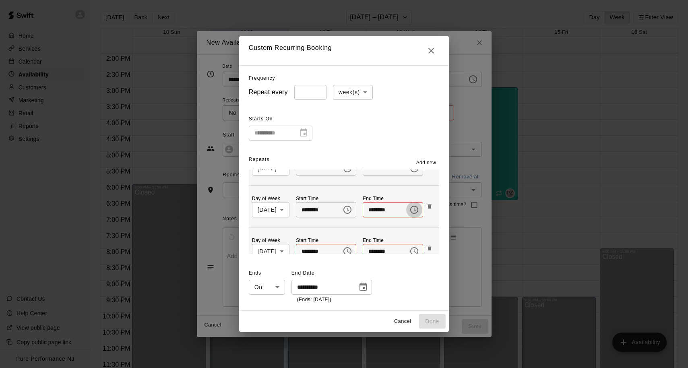
click at [419, 207] on icon "Choose time" at bounding box center [414, 210] width 10 height 10
click at [425, 238] on li "PM" at bounding box center [425, 241] width 19 height 15
click at [416, 209] on icon "Choose time, selected time is 12:00 PM" at bounding box center [415, 210] width 2 height 4
click at [380, 287] on li "06" at bounding box center [380, 289] width 19 height 15
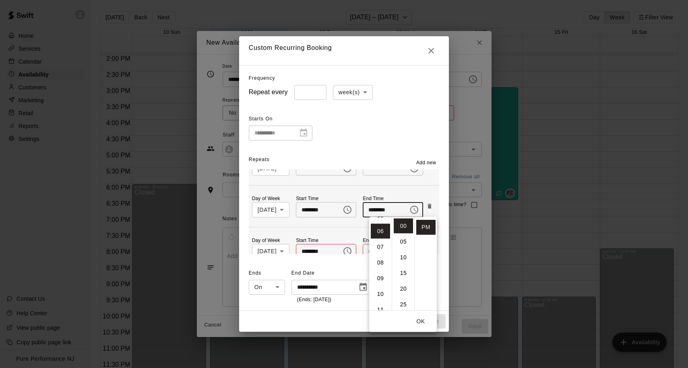
scroll to position [94, 0]
click at [403, 300] on li "30" at bounding box center [403, 300] width 19 height 15
type input "********"
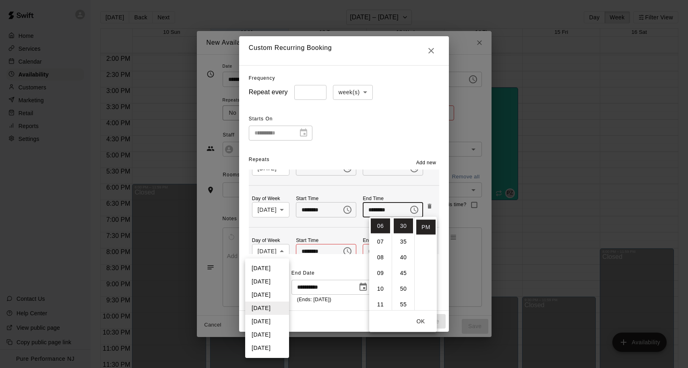
click at [283, 250] on body "Home Services Calendar Availability Customers Marketing Retail Reports Settings…" at bounding box center [344, 190] width 688 height 381
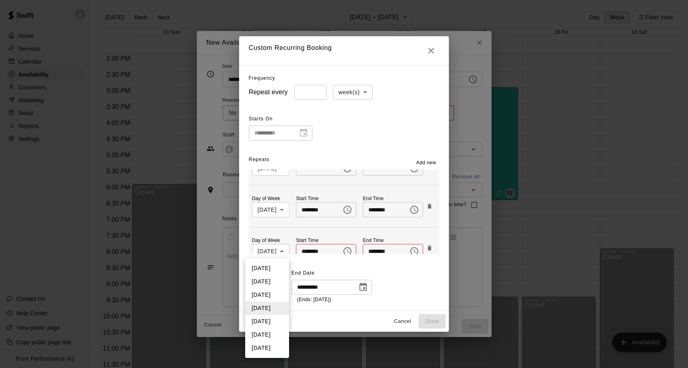
click at [312, 248] on div at bounding box center [344, 184] width 688 height 368
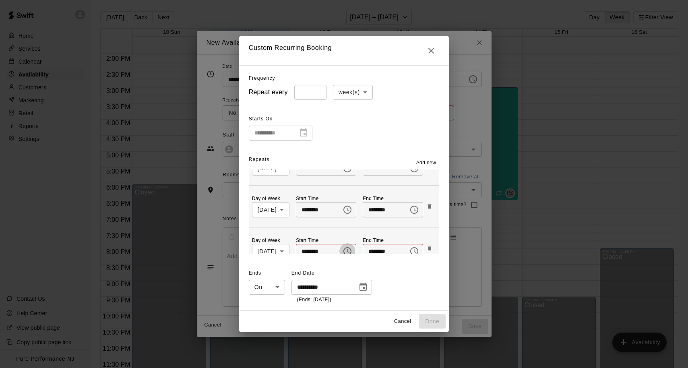
click at [348, 250] on icon "Choose time" at bounding box center [348, 251] width 10 height 10
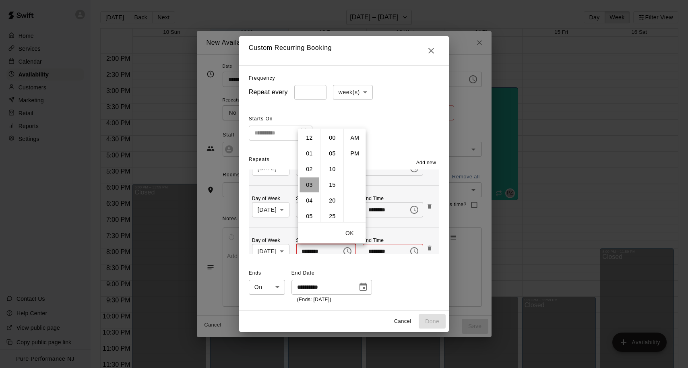
click at [310, 184] on li "03" at bounding box center [309, 184] width 19 height 15
click at [345, 149] on li "PM" at bounding box center [354, 153] width 19 height 15
type input "********"
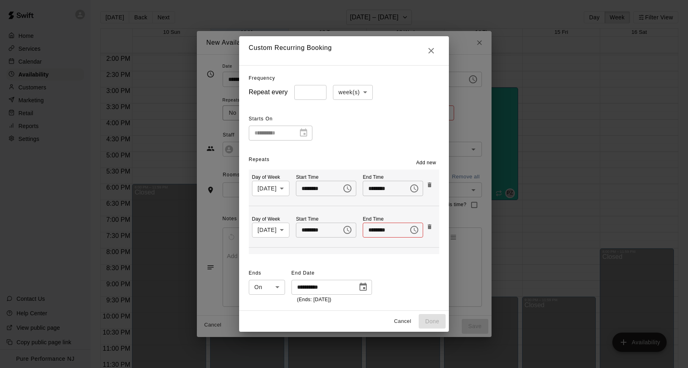
scroll to position [82, 0]
click at [416, 228] on icon "Choose time" at bounding box center [415, 230] width 2 height 4
click at [417, 262] on li "PM" at bounding box center [423, 261] width 19 height 15
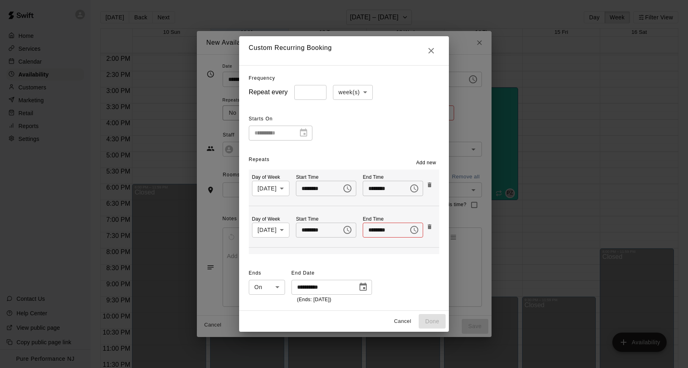
click at [416, 231] on icon "Choose time, selected time is 12:00 PM" at bounding box center [415, 230] width 2 height 4
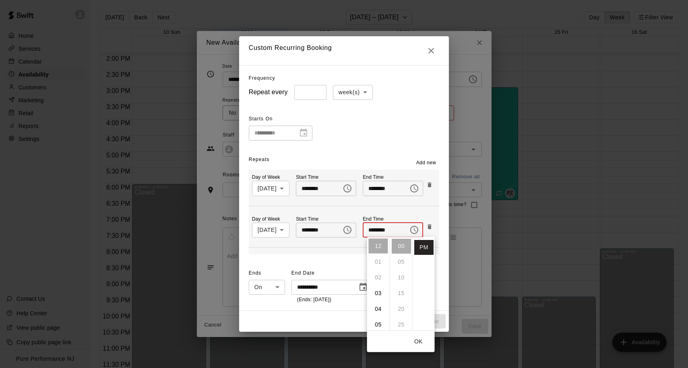
scroll to position [25, 0]
click at [378, 324] on li "06" at bounding box center [378, 328] width 19 height 15
click at [398, 301] on li "30" at bounding box center [401, 303] width 19 height 15
type input "********"
click at [419, 216] on p "End Time" at bounding box center [393, 219] width 60 height 7
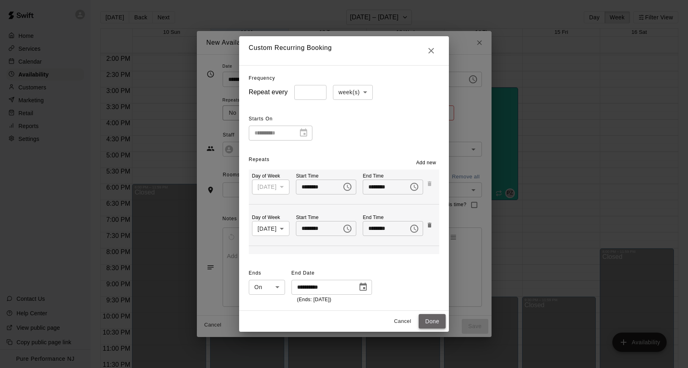
click at [432, 318] on button "Done" at bounding box center [432, 321] width 27 height 15
type input "**********"
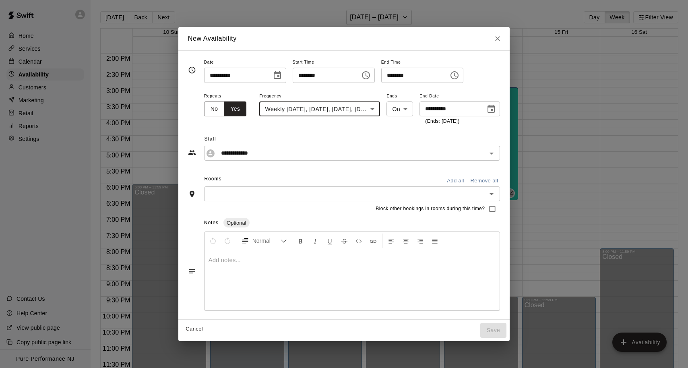
click at [260, 266] on div at bounding box center [351, 280] width 295 height 60
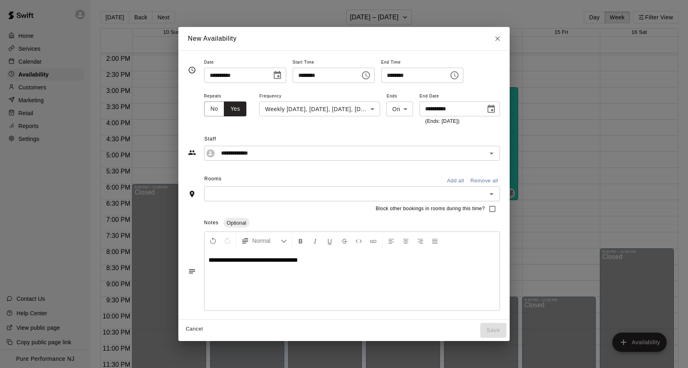
click at [328, 282] on div "**********" at bounding box center [351, 280] width 295 height 60
click at [274, 186] on div "​" at bounding box center [352, 193] width 296 height 15
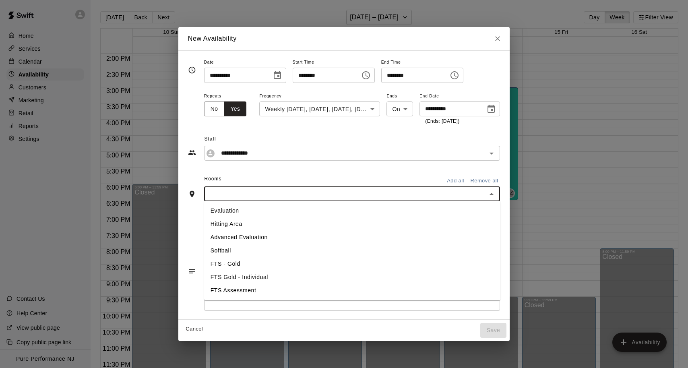
click at [270, 210] on li "Evaluation" at bounding box center [352, 210] width 296 height 13
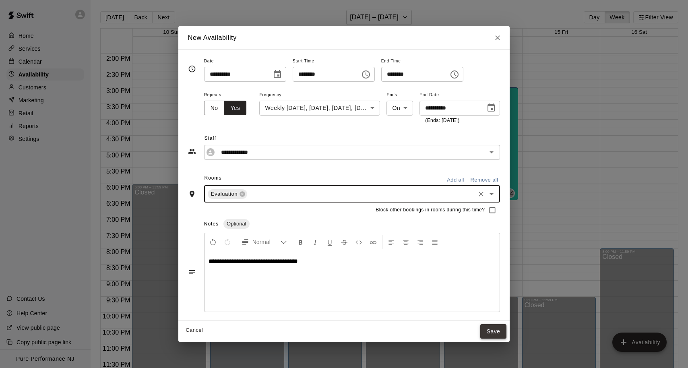
click at [485, 330] on button "Save" at bounding box center [493, 331] width 27 height 15
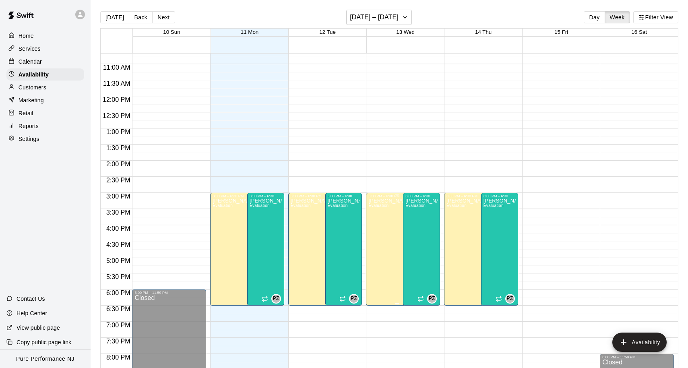
scroll to position [305, 0]
